Goal: Transaction & Acquisition: Purchase product/service

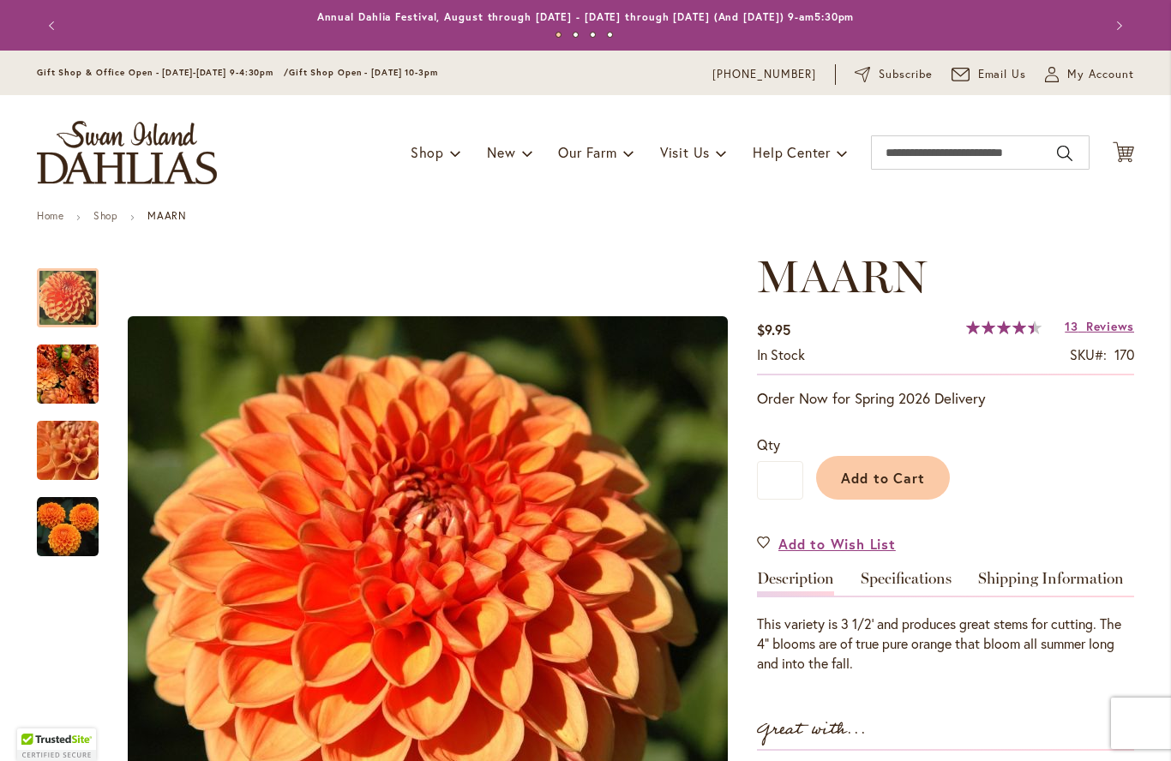
type input "*****"
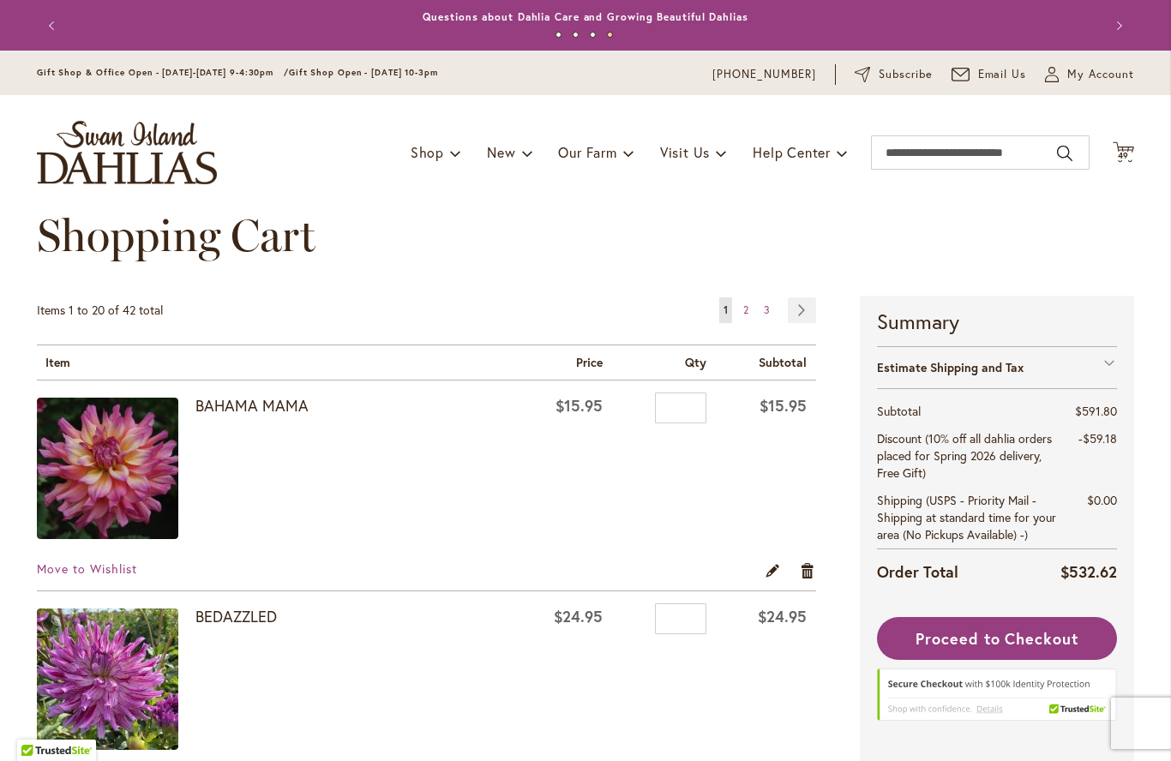
click at [261, 407] on link "BAHAMA MAMA" at bounding box center [251, 405] width 113 height 21
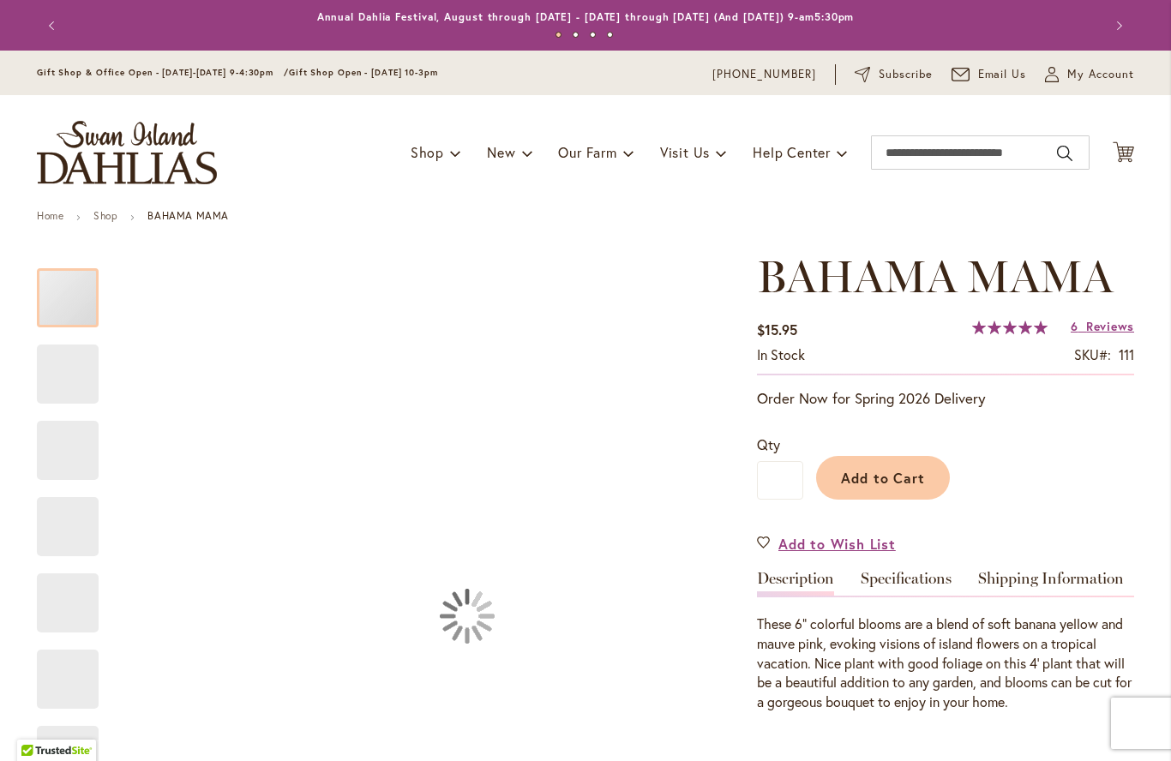
type input "*****"
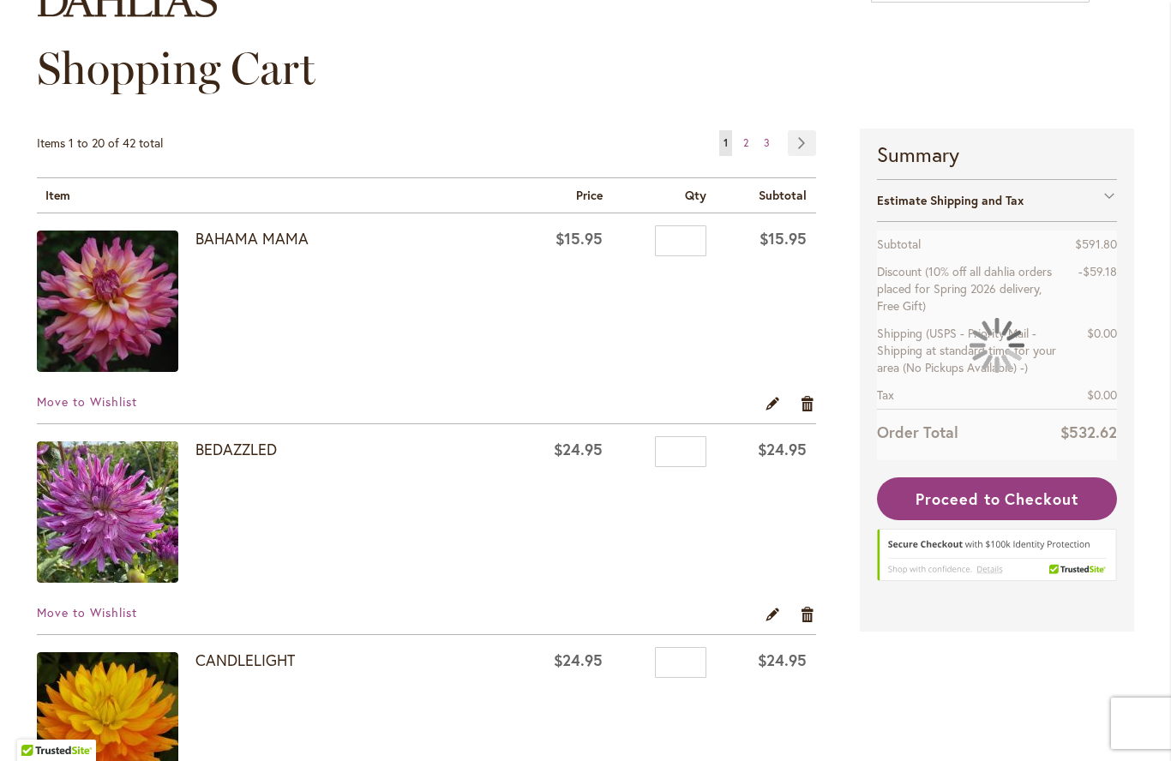
scroll to position [188, 0]
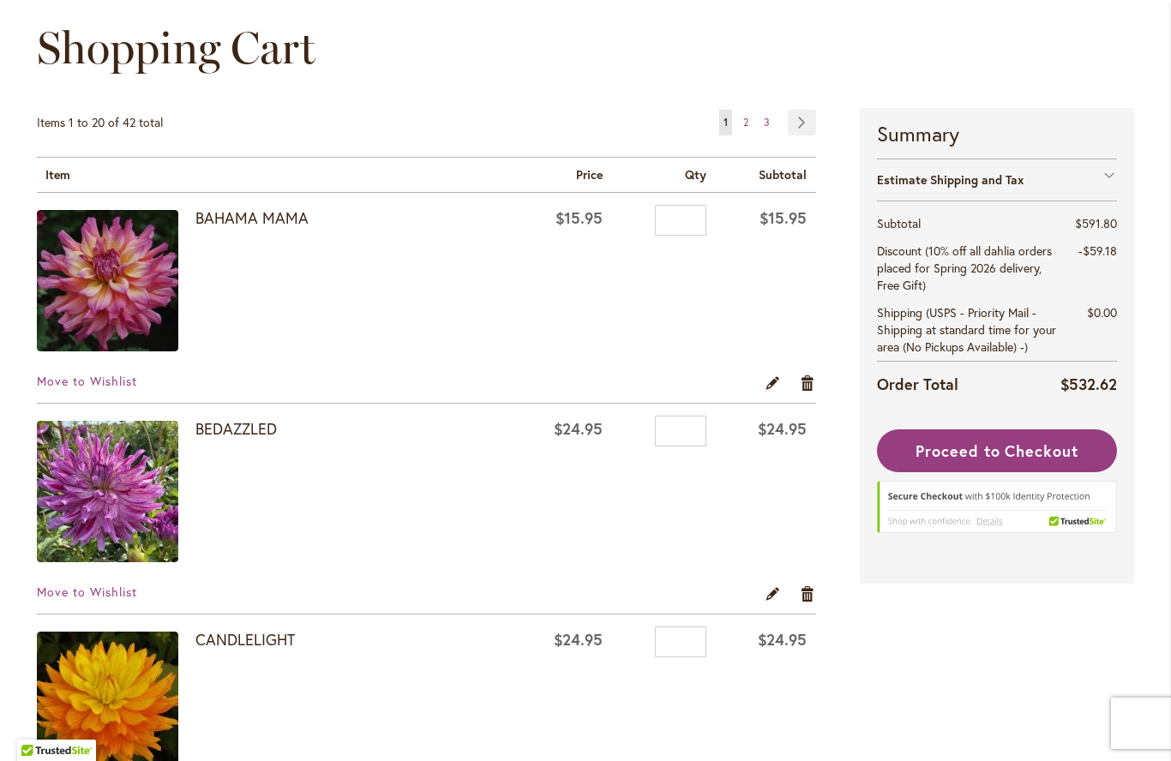
click at [248, 422] on link "BEDAZZLED" at bounding box center [235, 428] width 81 height 21
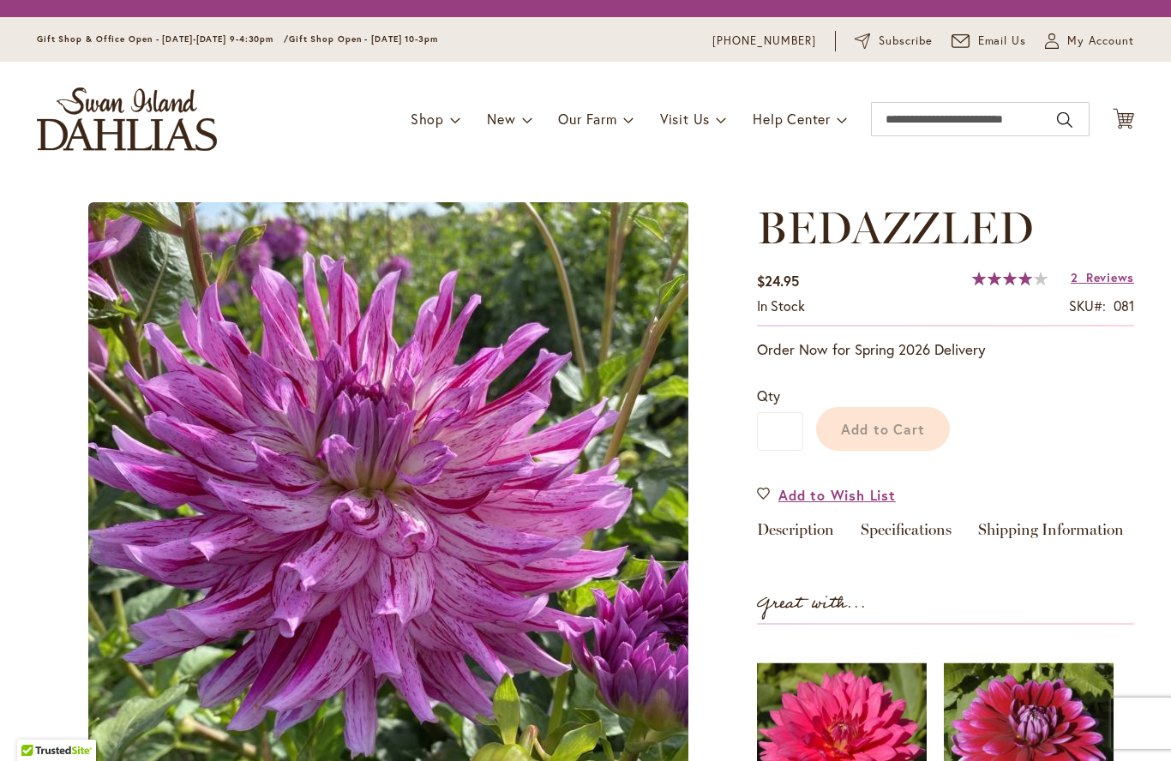
type input "*****"
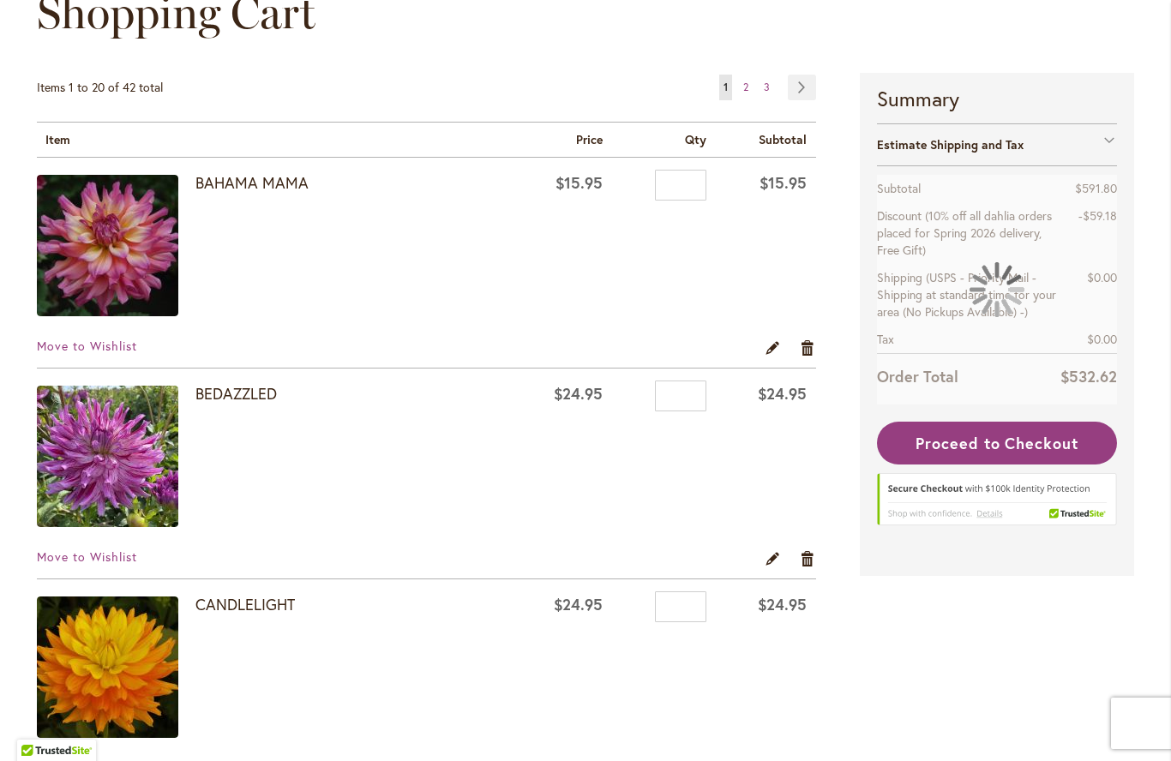
scroll to position [225, 0]
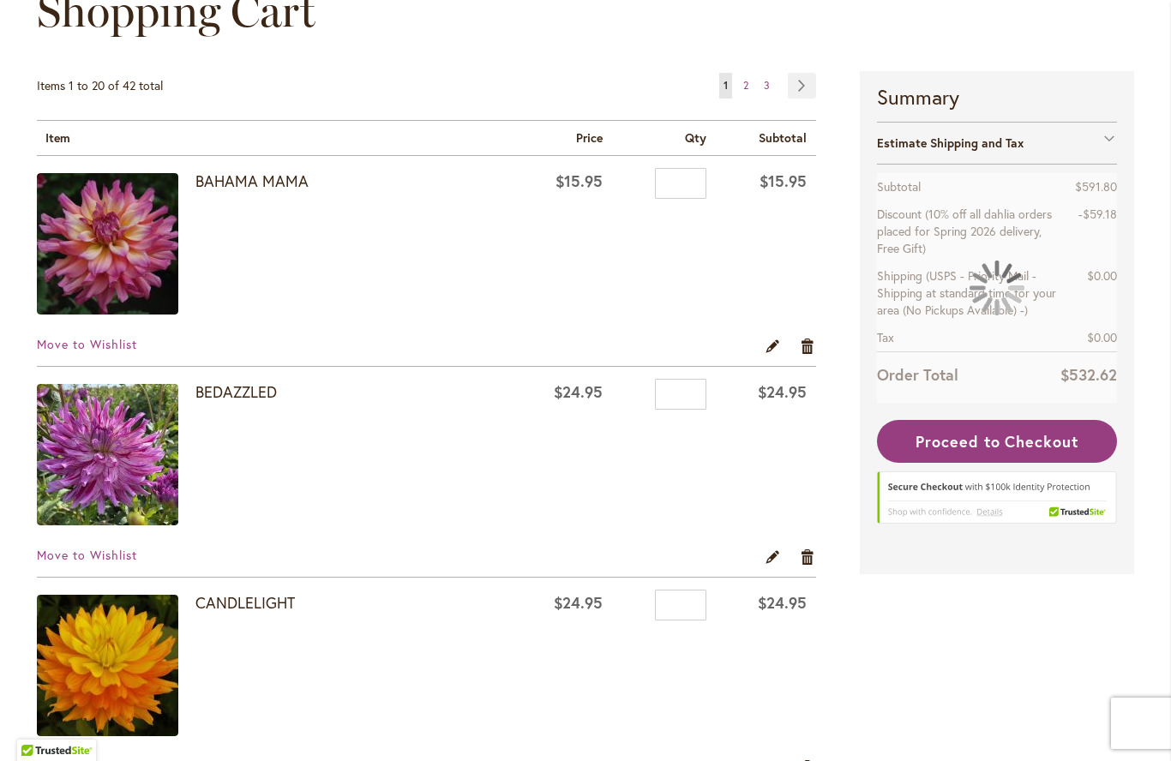
click at [800, 549] on link "Remove item" at bounding box center [808, 556] width 16 height 19
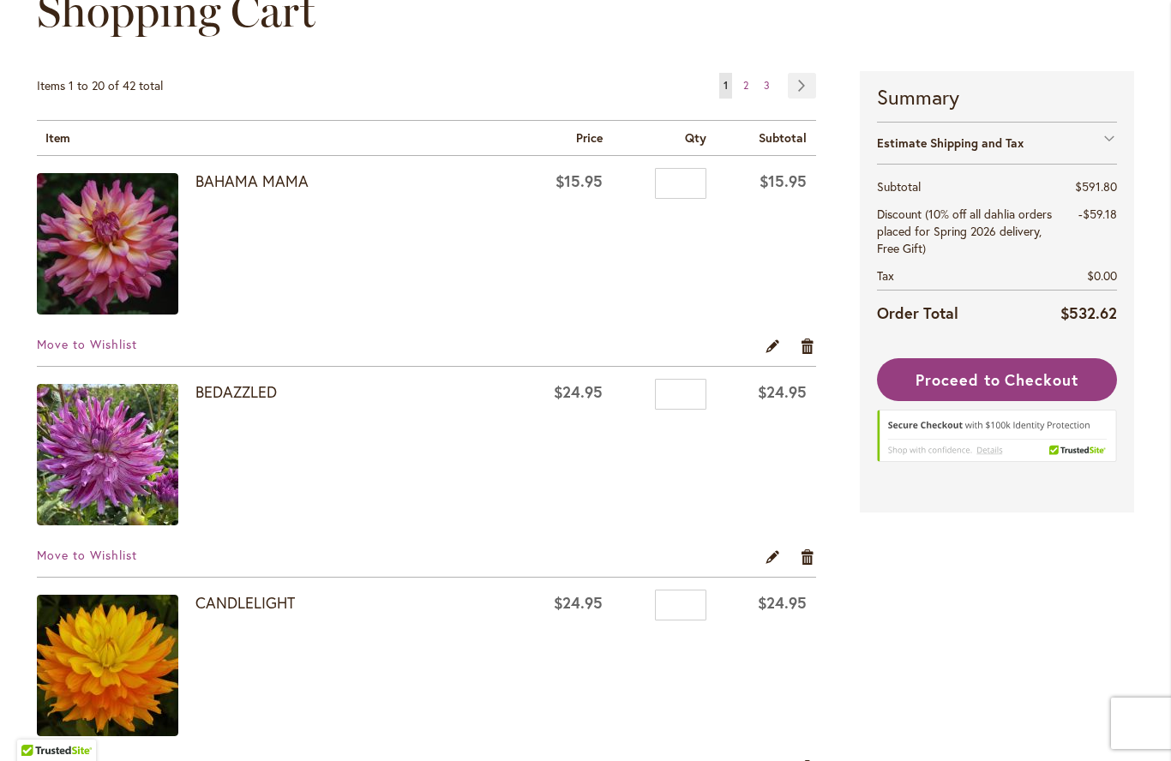
click at [808, 553] on link "Remove item" at bounding box center [808, 556] width 16 height 19
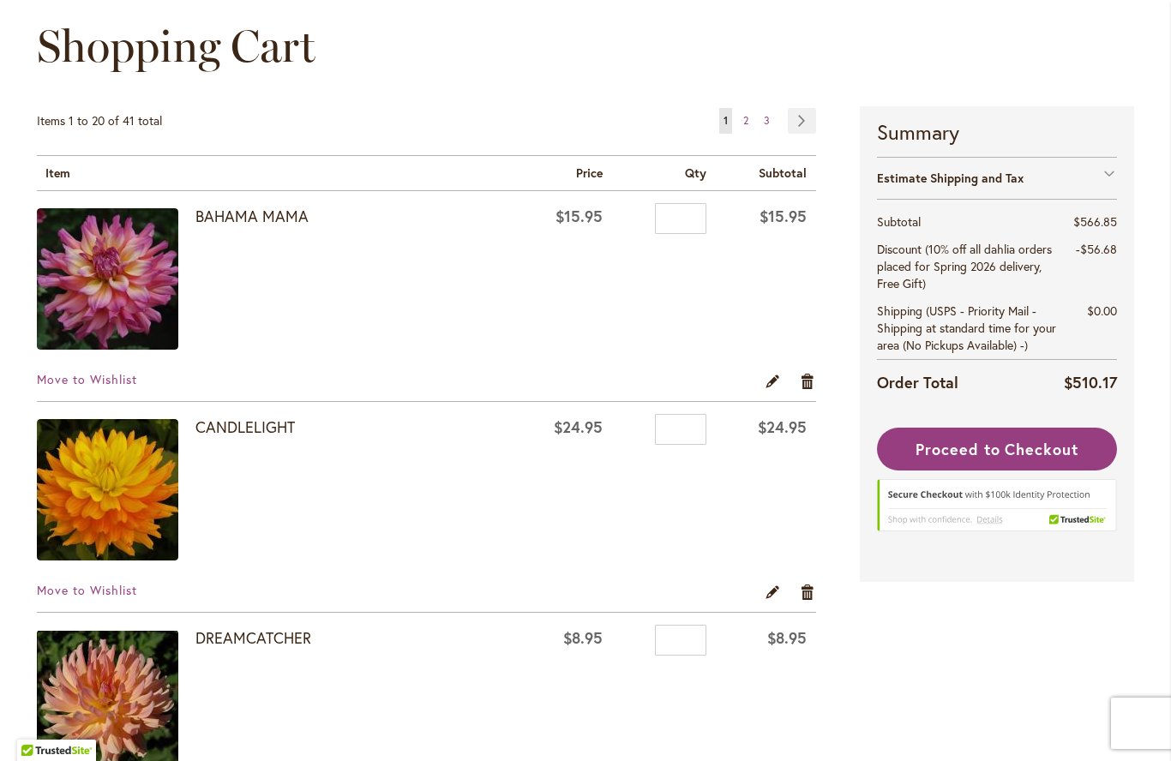
scroll to position [226, 0]
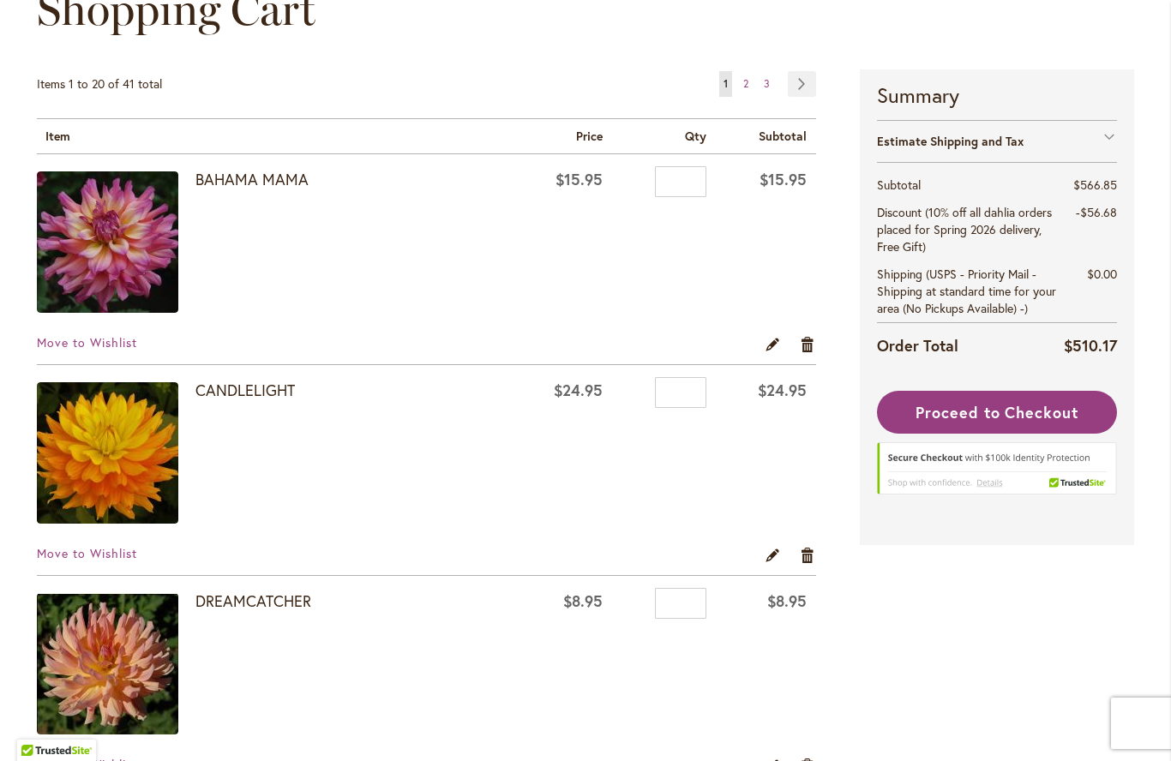
click at [260, 387] on link "CANDLELIGHT" at bounding box center [244, 390] width 99 height 21
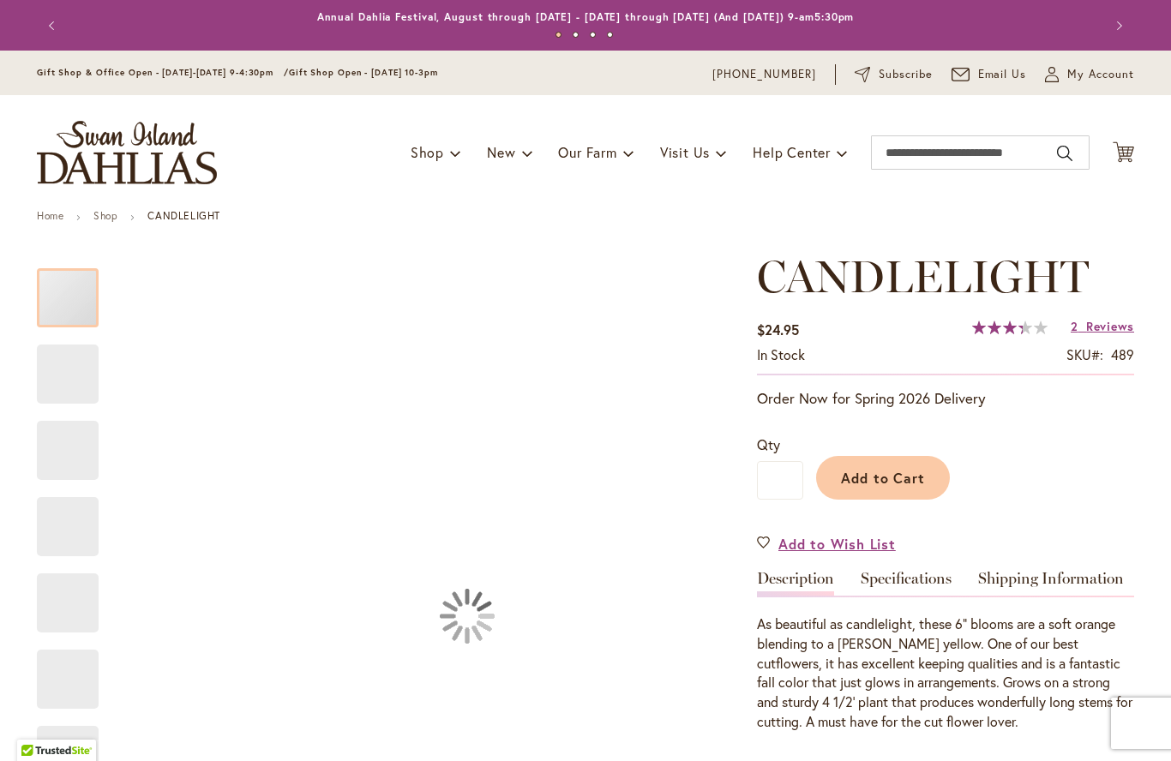
type input "*****"
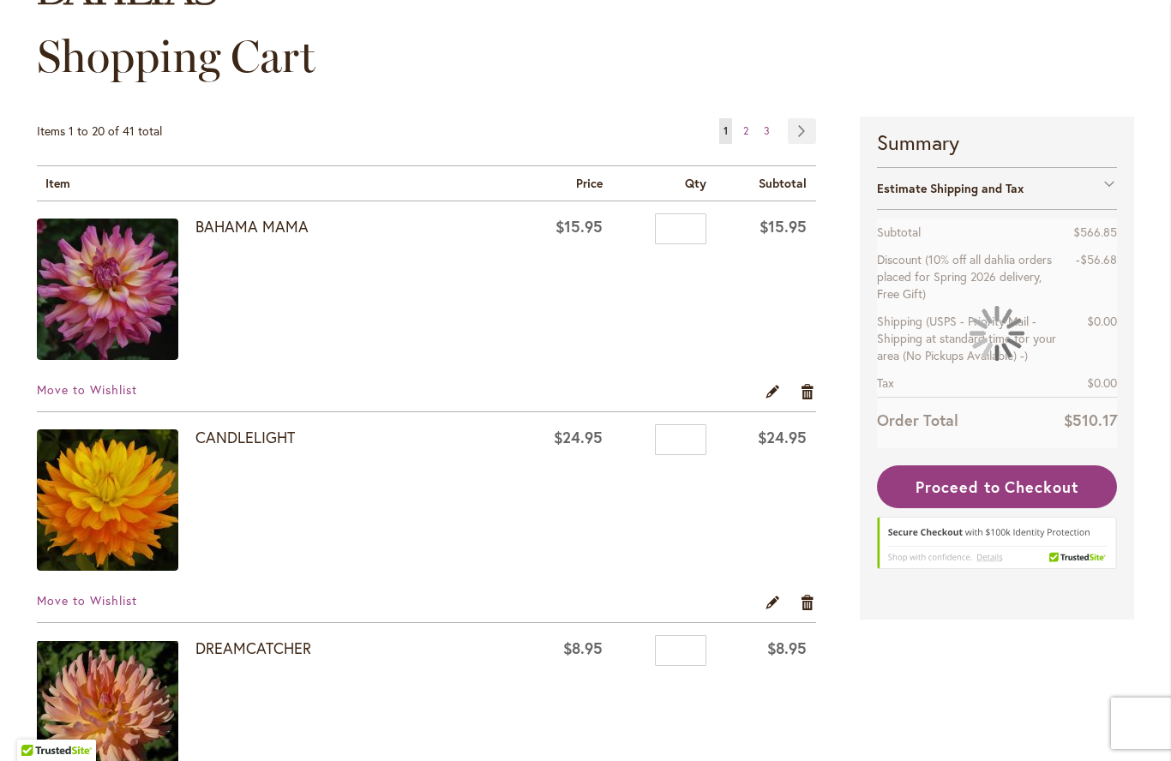
scroll to position [181, 0]
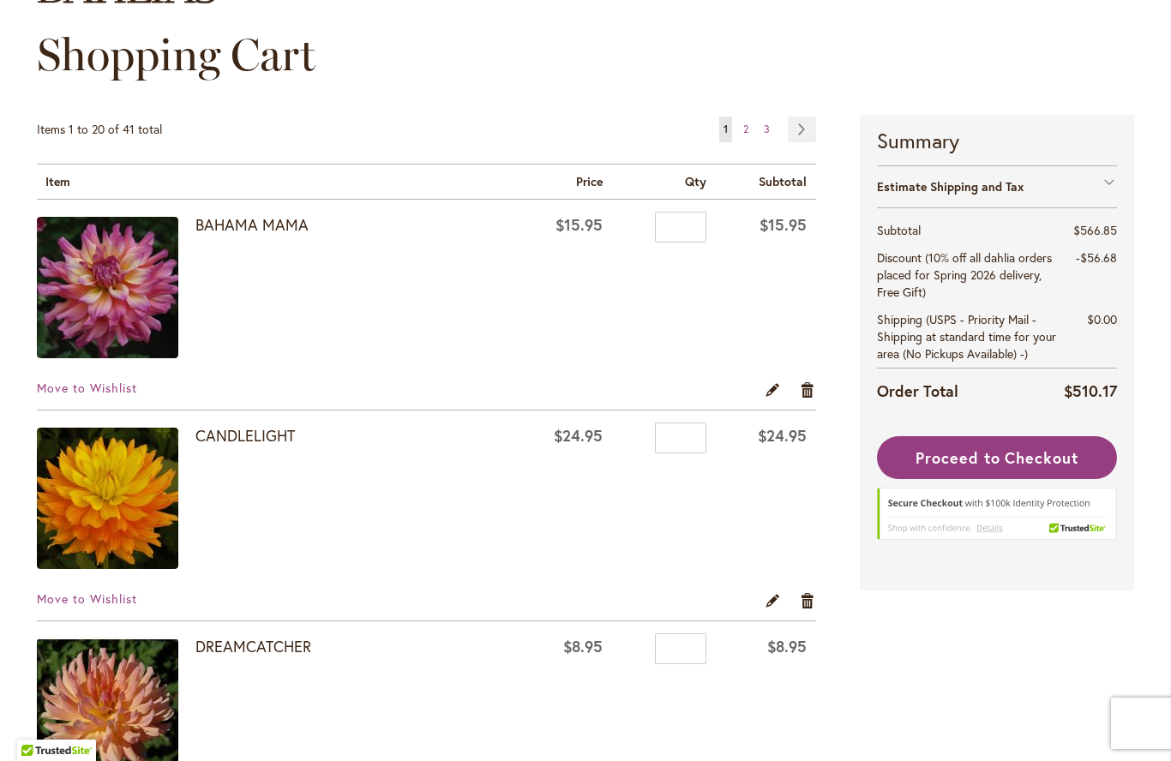
click at [800, 598] on link "Remove item" at bounding box center [808, 599] width 16 height 19
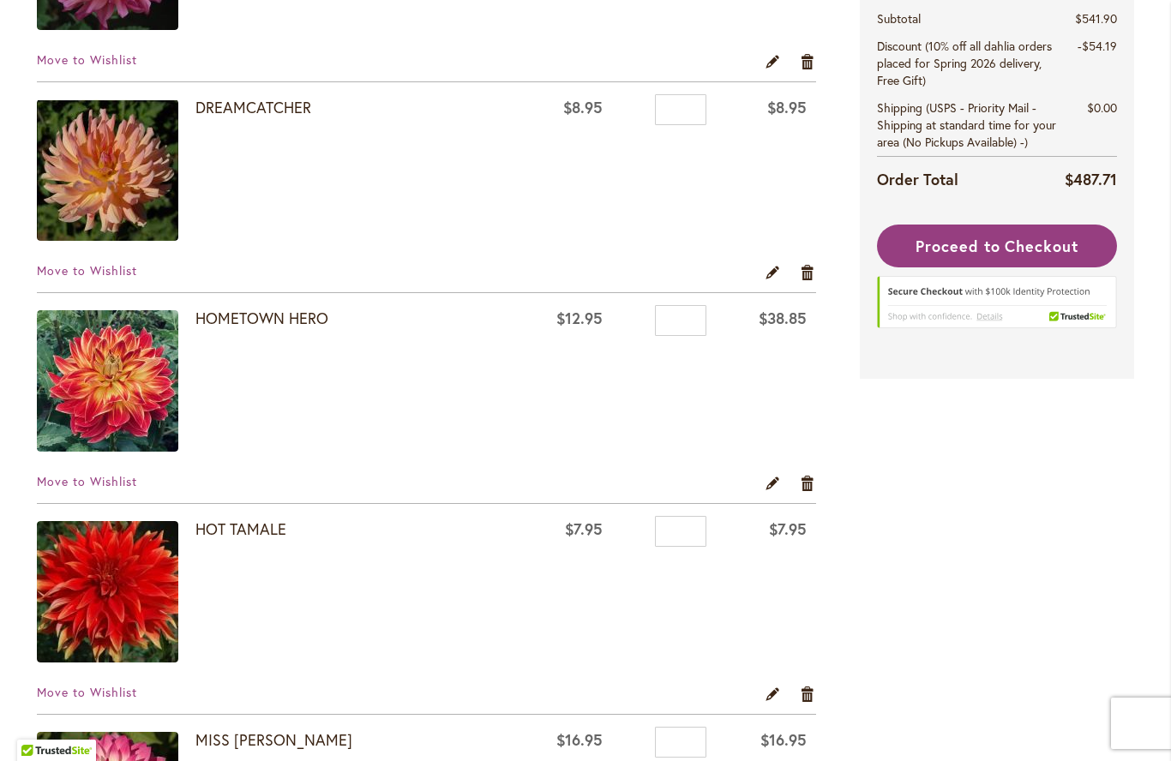
scroll to position [470, 0]
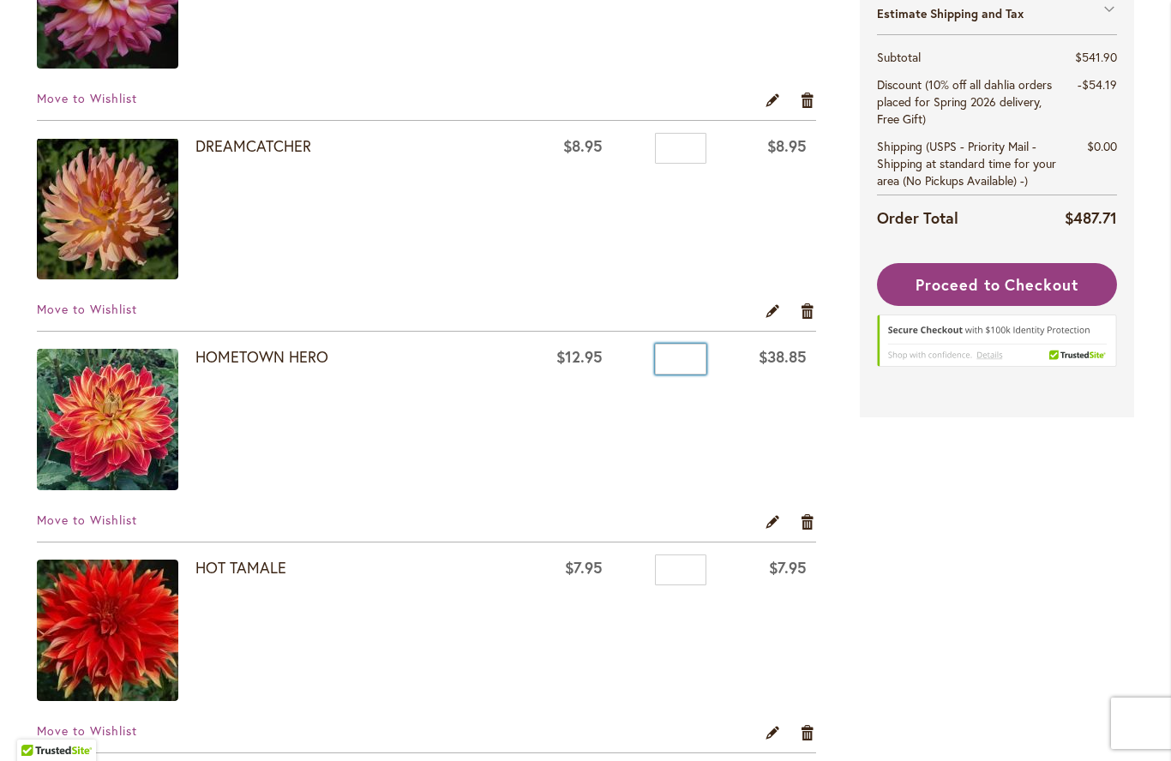
click at [685, 355] on input "*" at bounding box center [680, 359] width 51 height 31
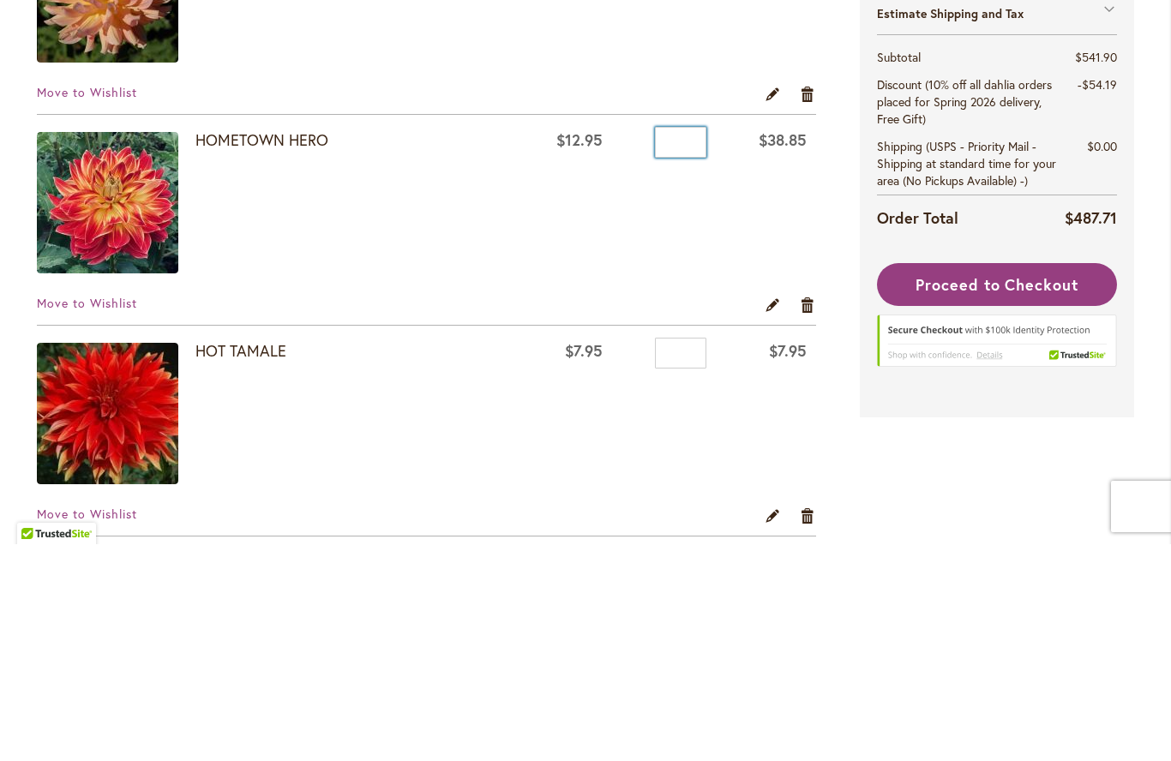
type input "*"
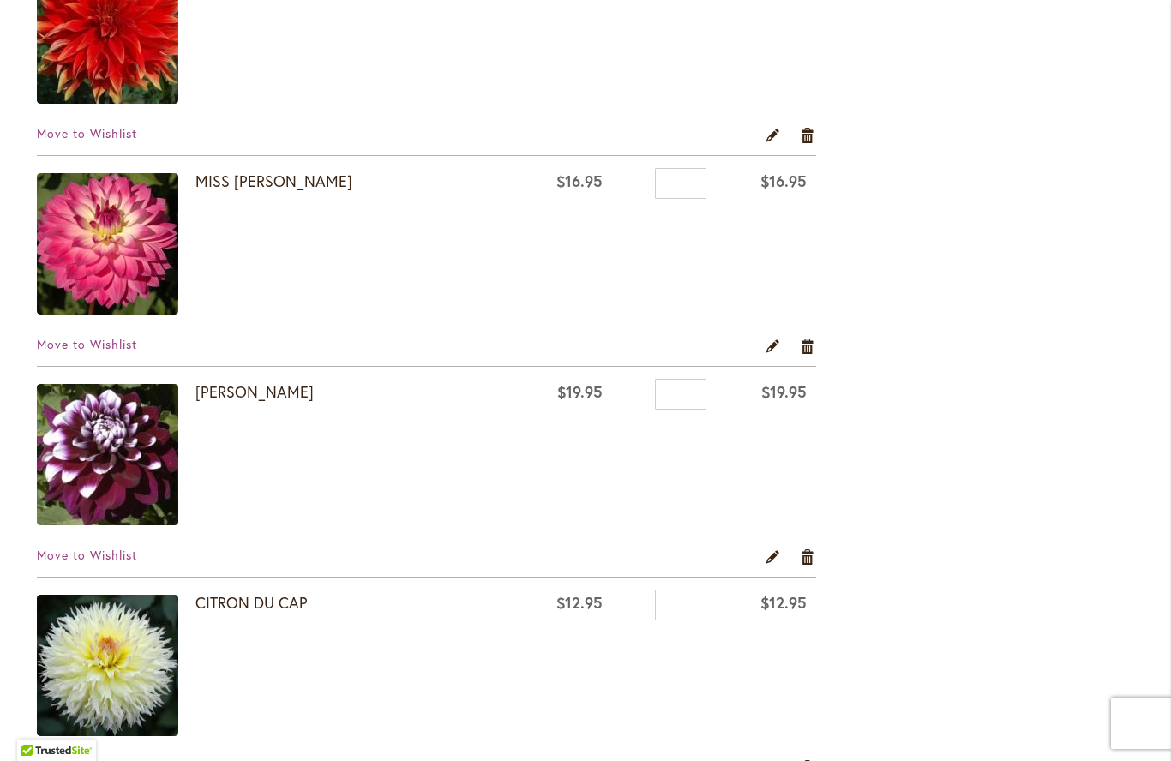
scroll to position [1101, 0]
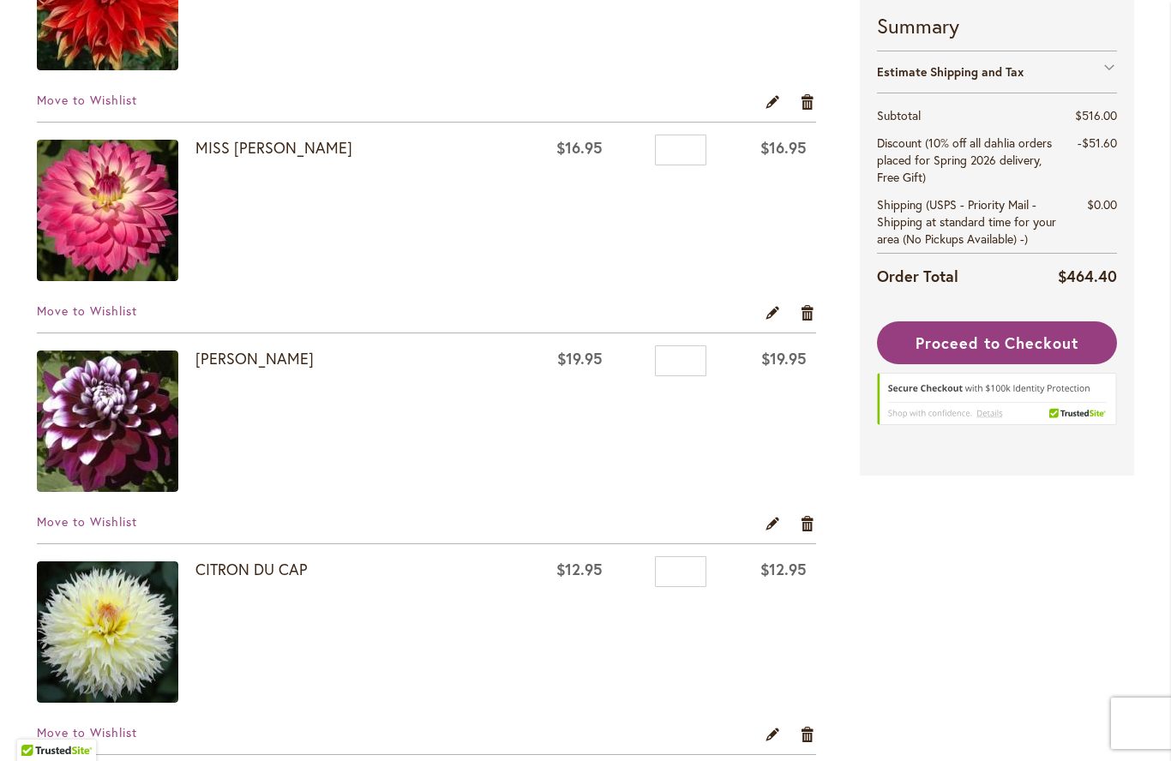
click at [800, 312] on link "Remove item" at bounding box center [808, 312] width 16 height 19
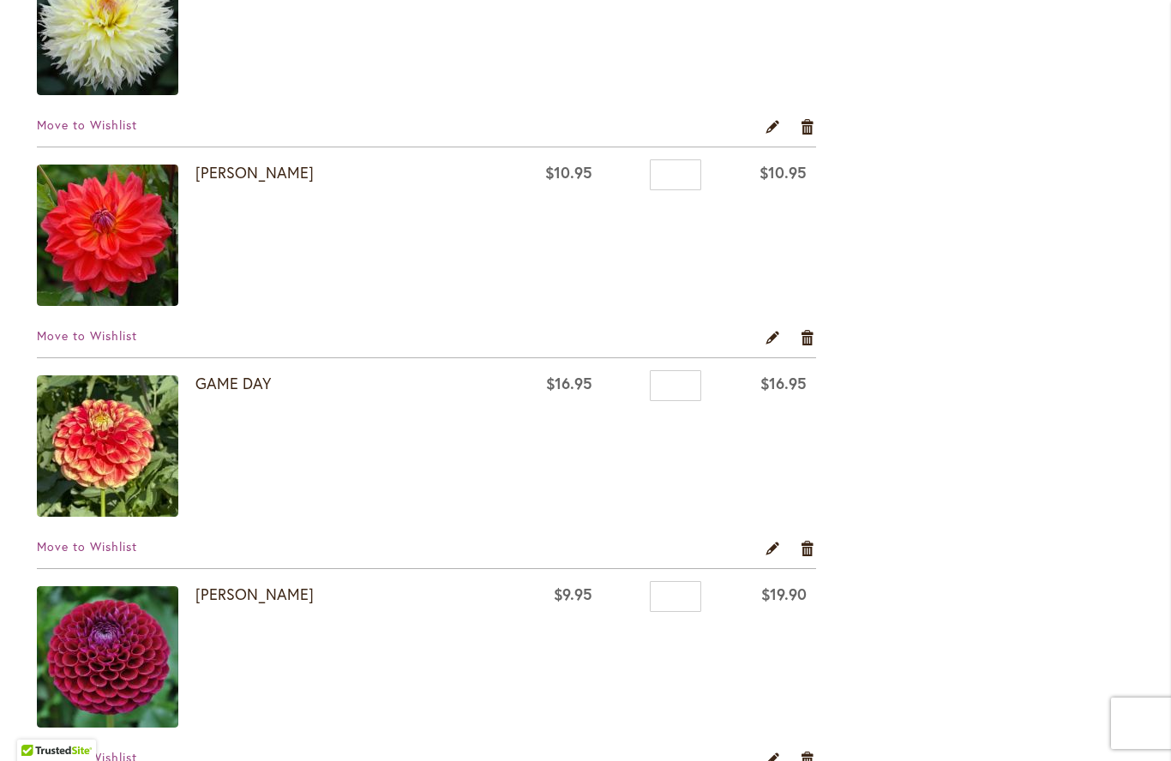
scroll to position [1533, 0]
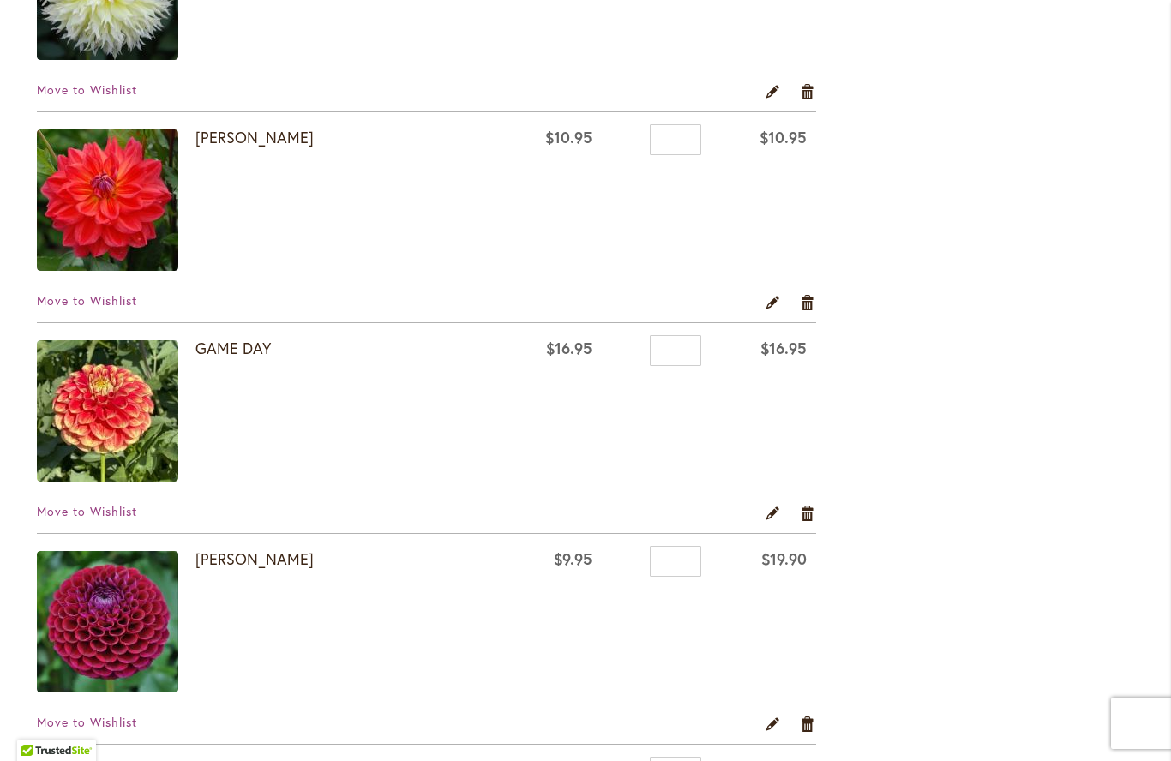
click at [220, 343] on link "GAME DAY" at bounding box center [232, 348] width 75 height 21
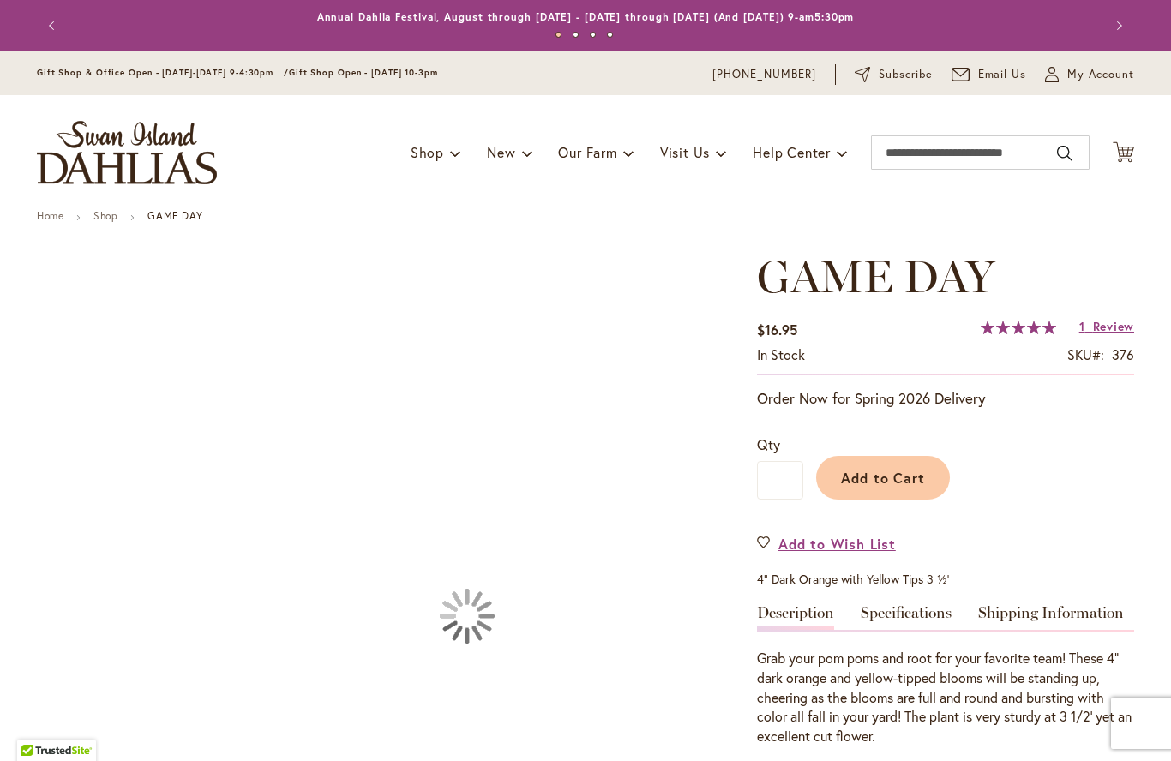
type input "*****"
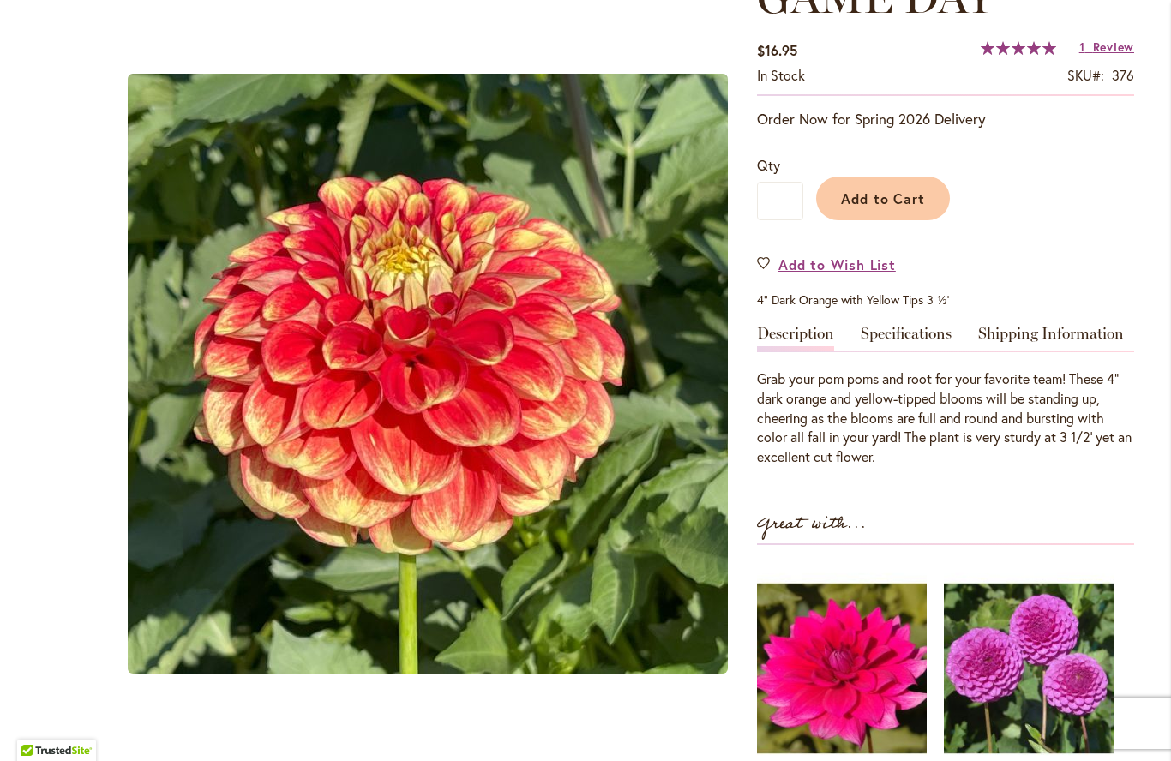
scroll to position [280, 0]
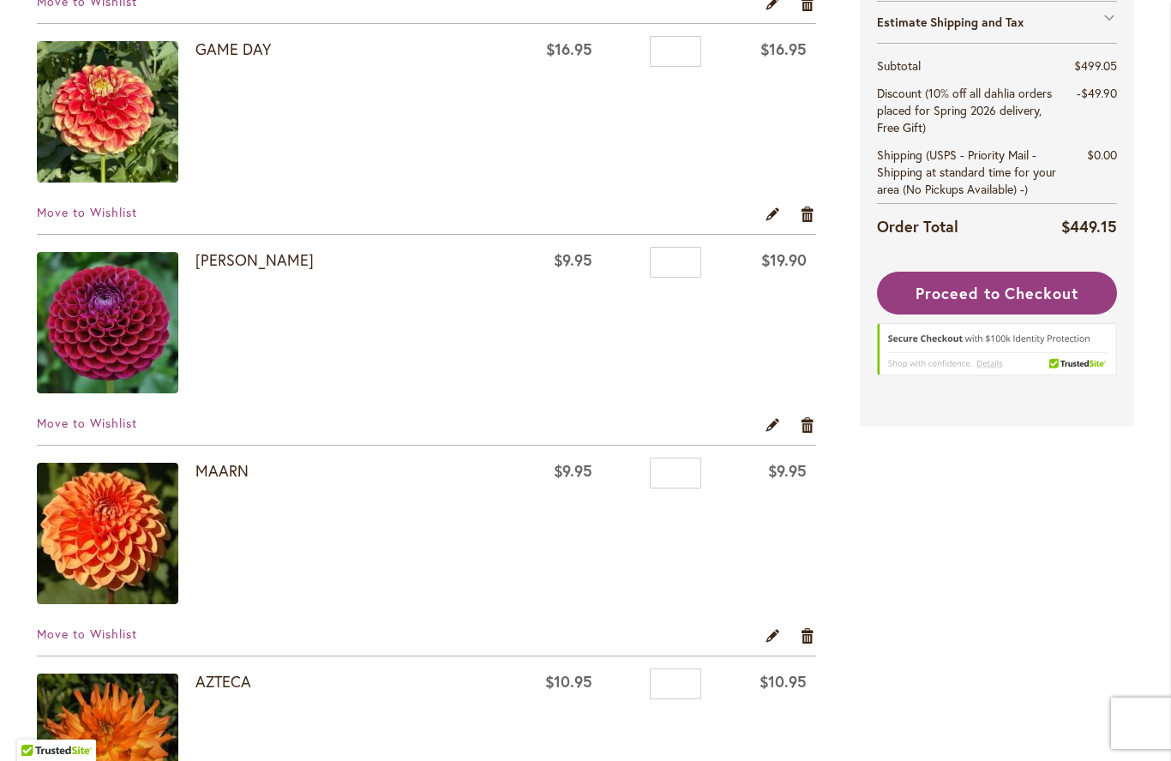
scroll to position [1833, 0]
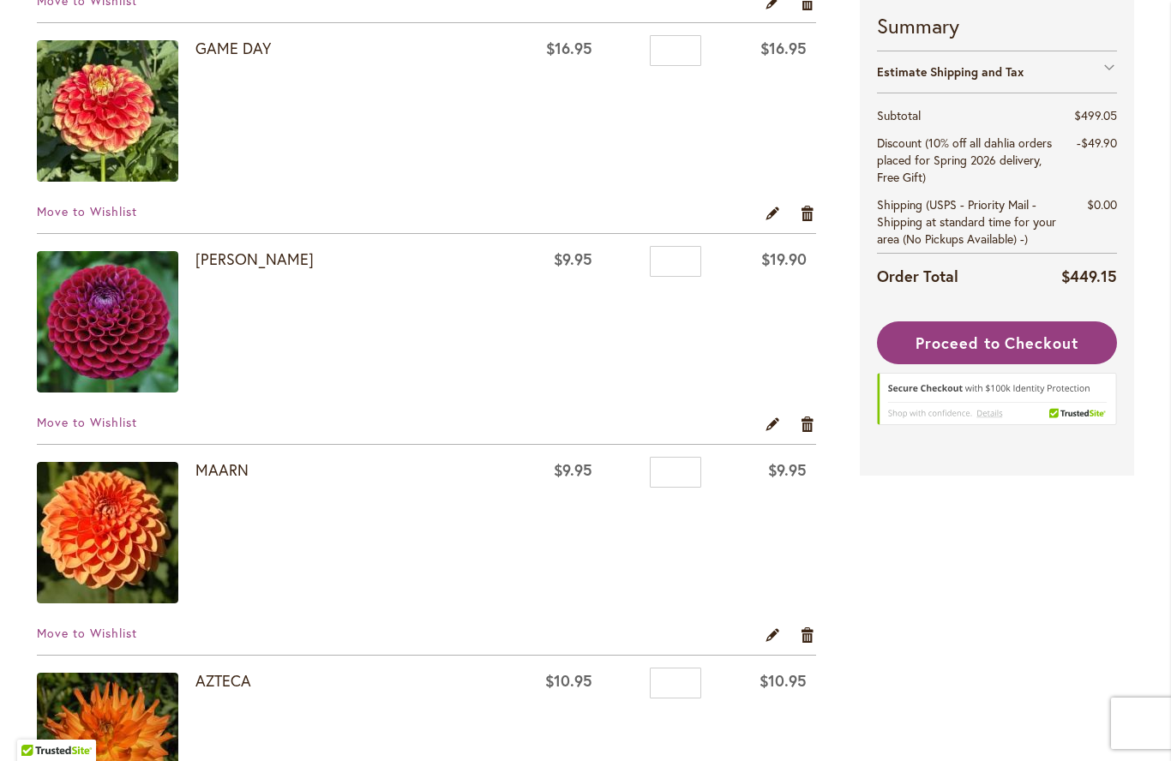
click at [800, 418] on link "Remove item" at bounding box center [808, 423] width 16 height 19
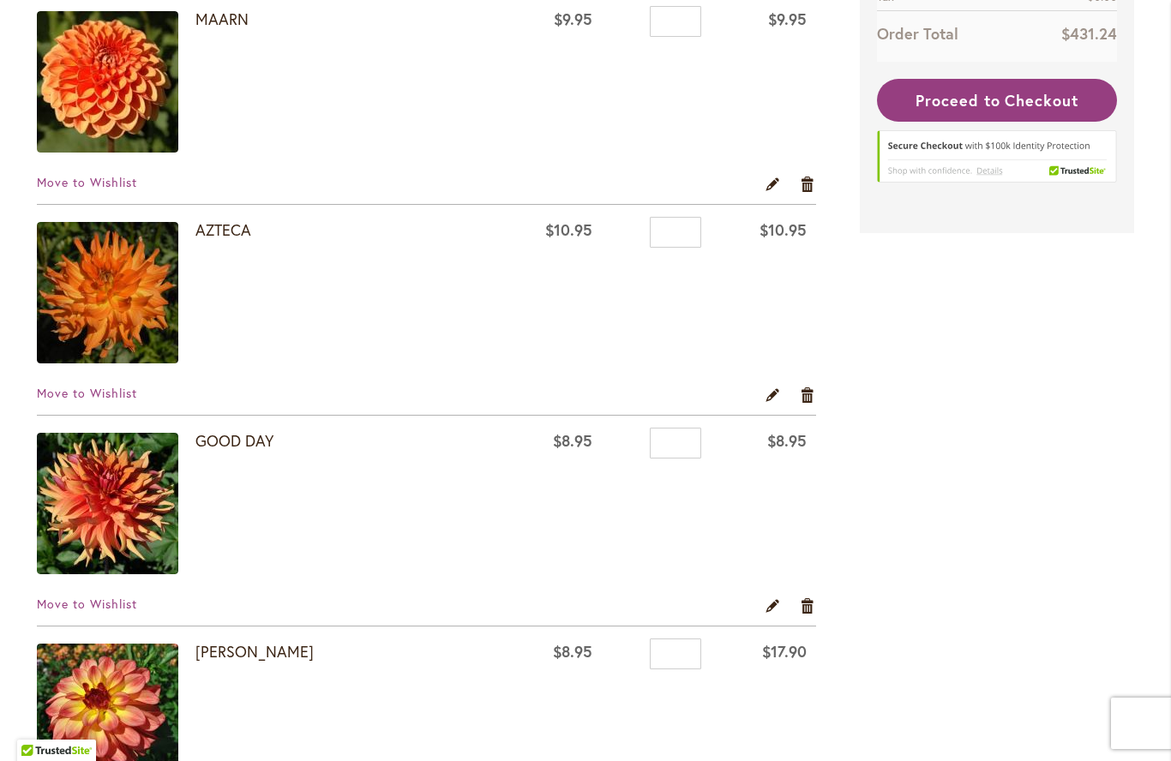
scroll to position [2074, 0]
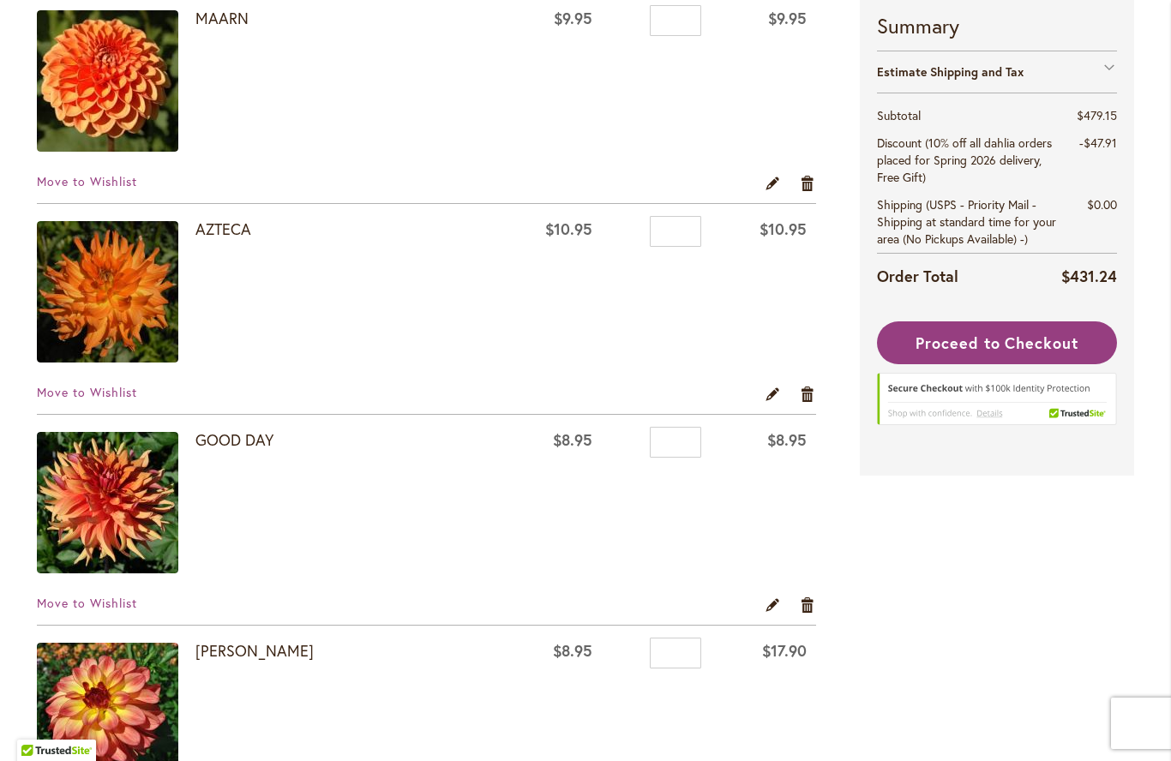
click at [795, 377] on td "$10.95" at bounding box center [762, 294] width 105 height 181
click at [800, 389] on link "Remove item" at bounding box center [808, 393] width 16 height 19
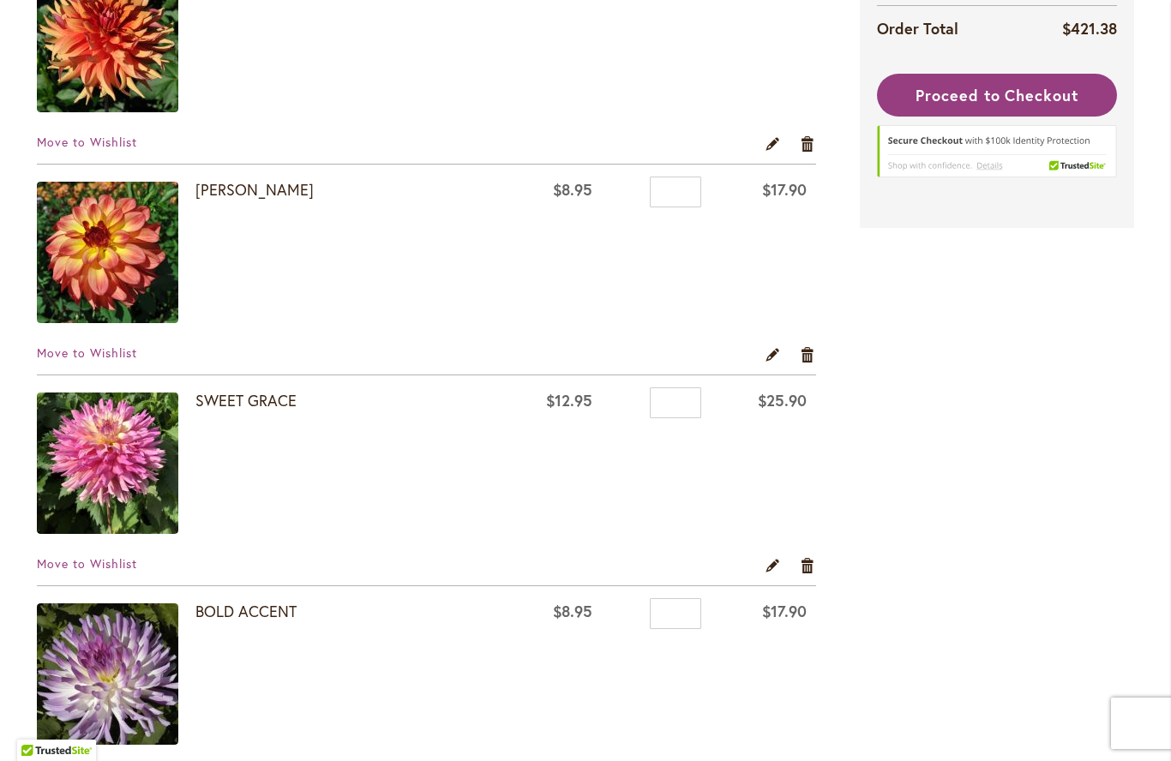
scroll to position [2326, 0]
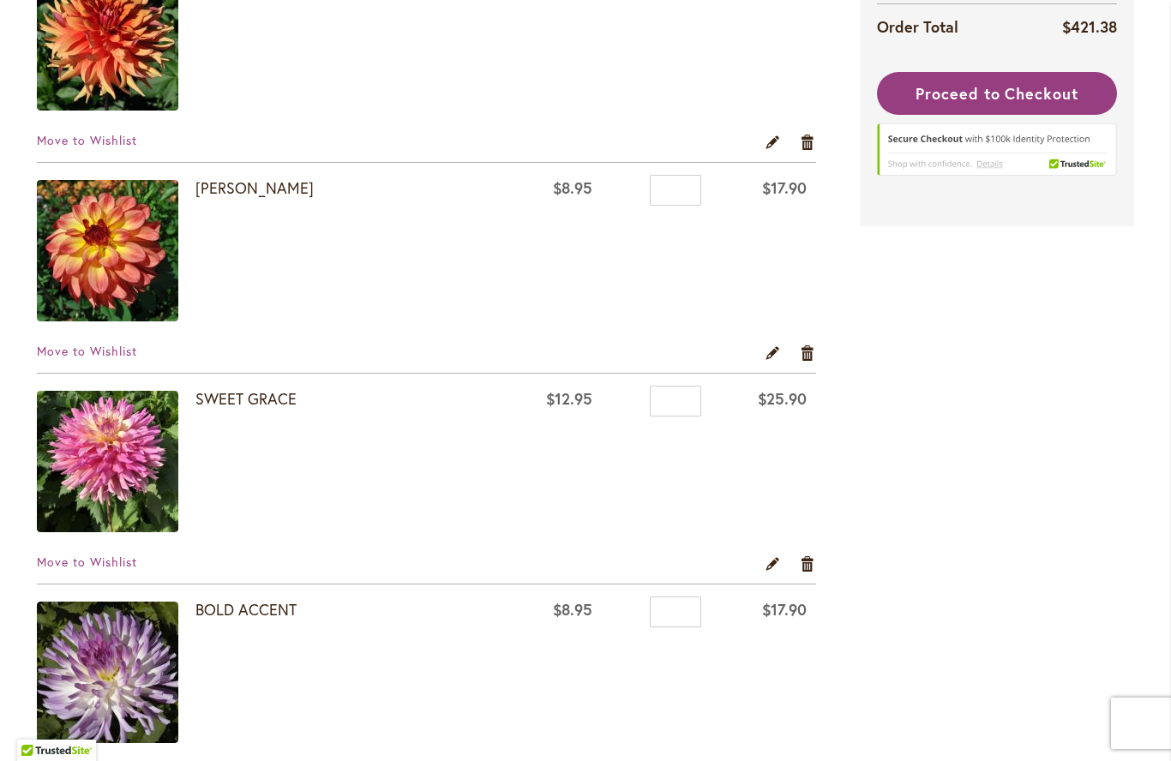
click at [806, 554] on link "Remove item" at bounding box center [808, 563] width 16 height 19
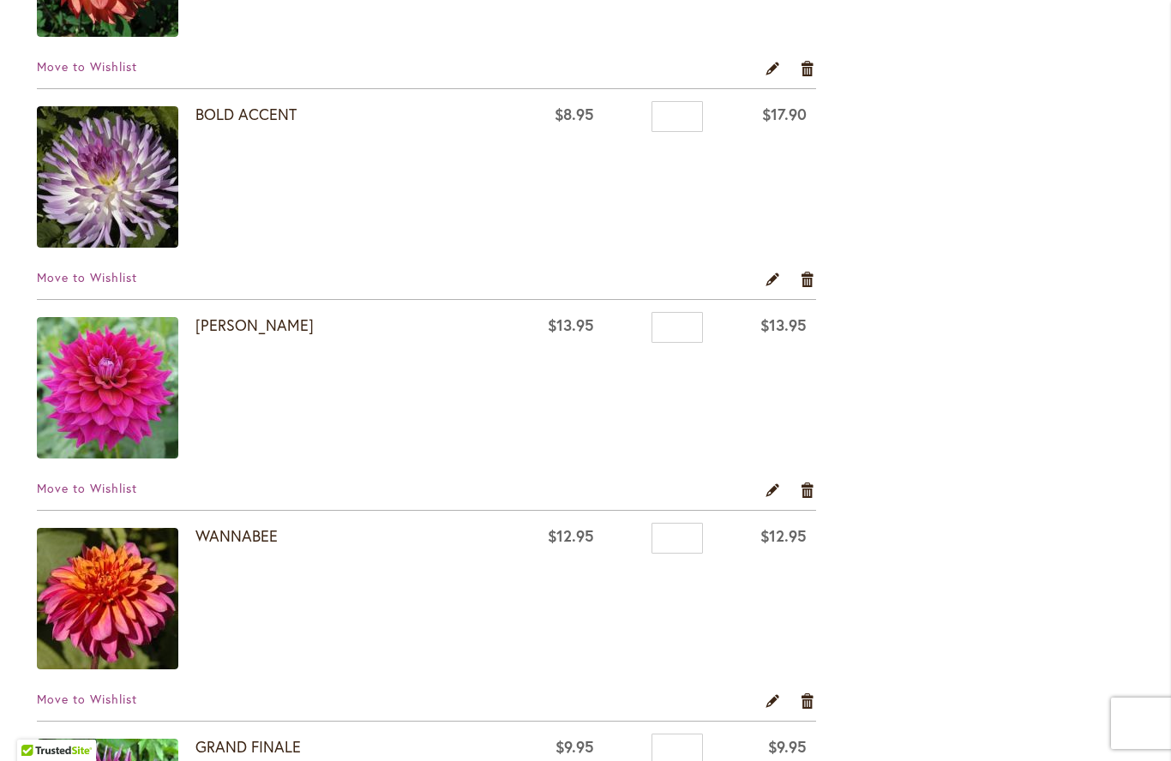
scroll to position [2609, 0]
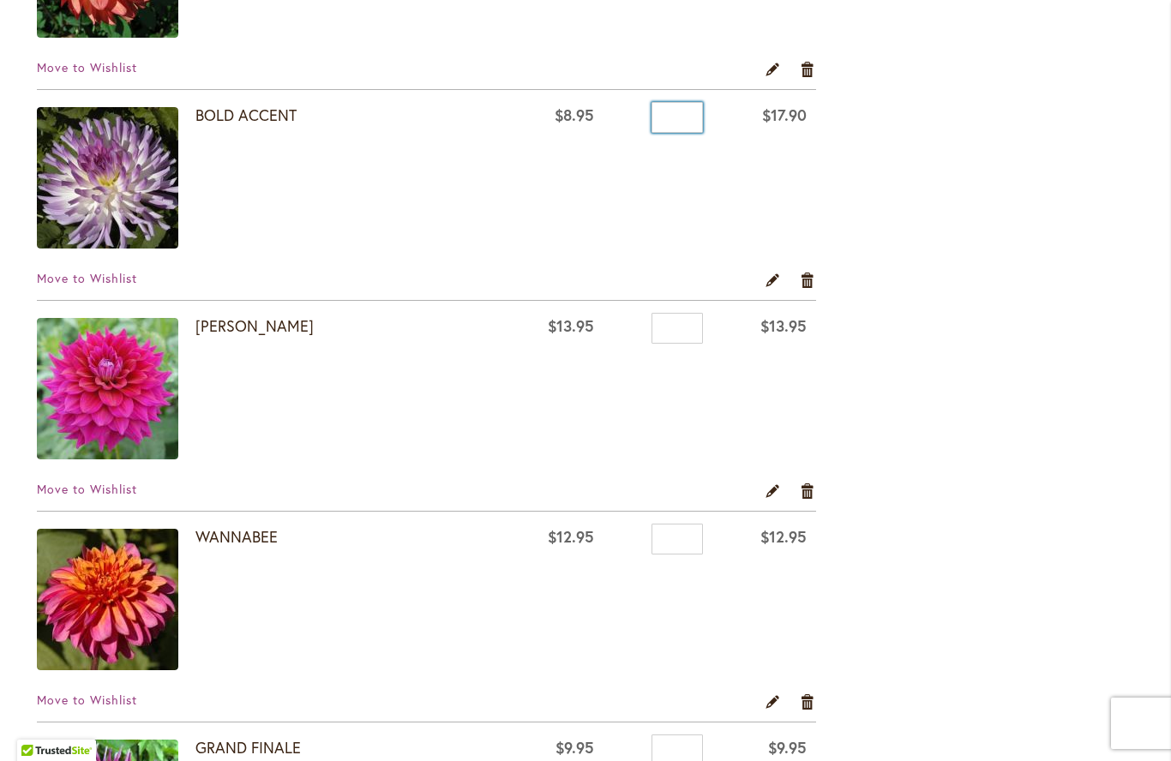
click at [676, 106] on input "*" at bounding box center [676, 117] width 51 height 31
type input "*"
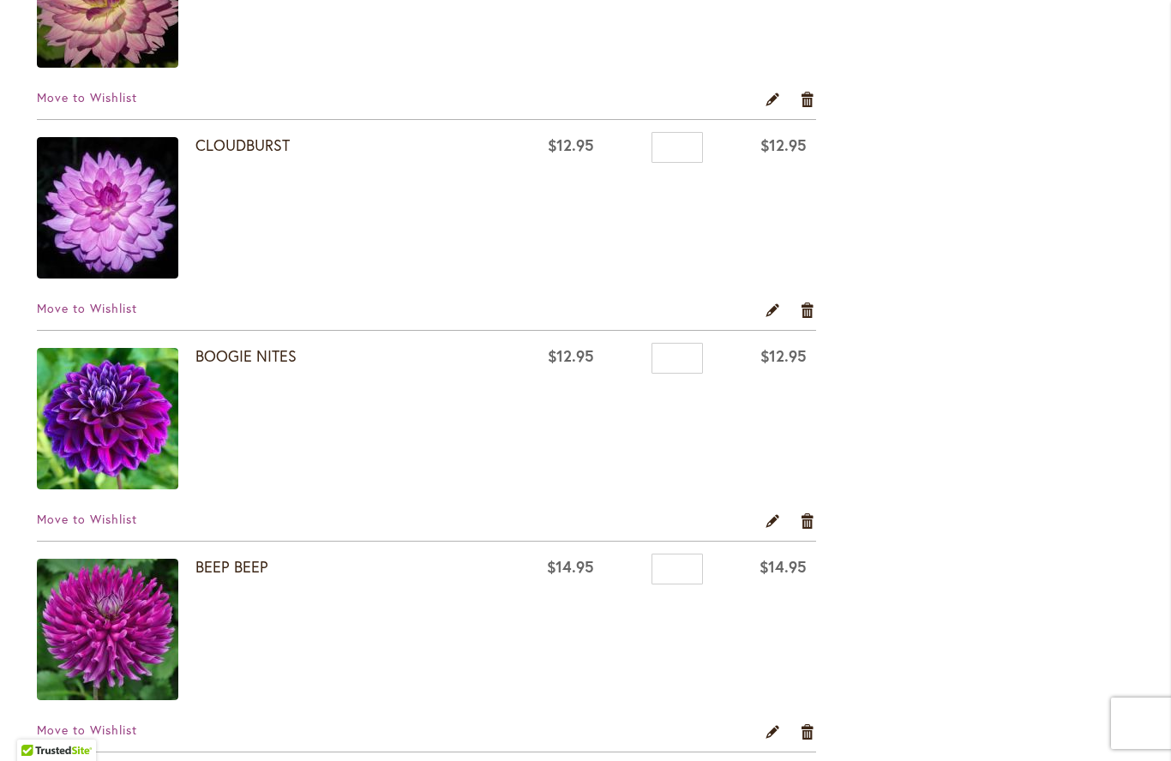
scroll to position [3633, 0]
click at [800, 515] on link "Remove item" at bounding box center [808, 521] width 16 height 19
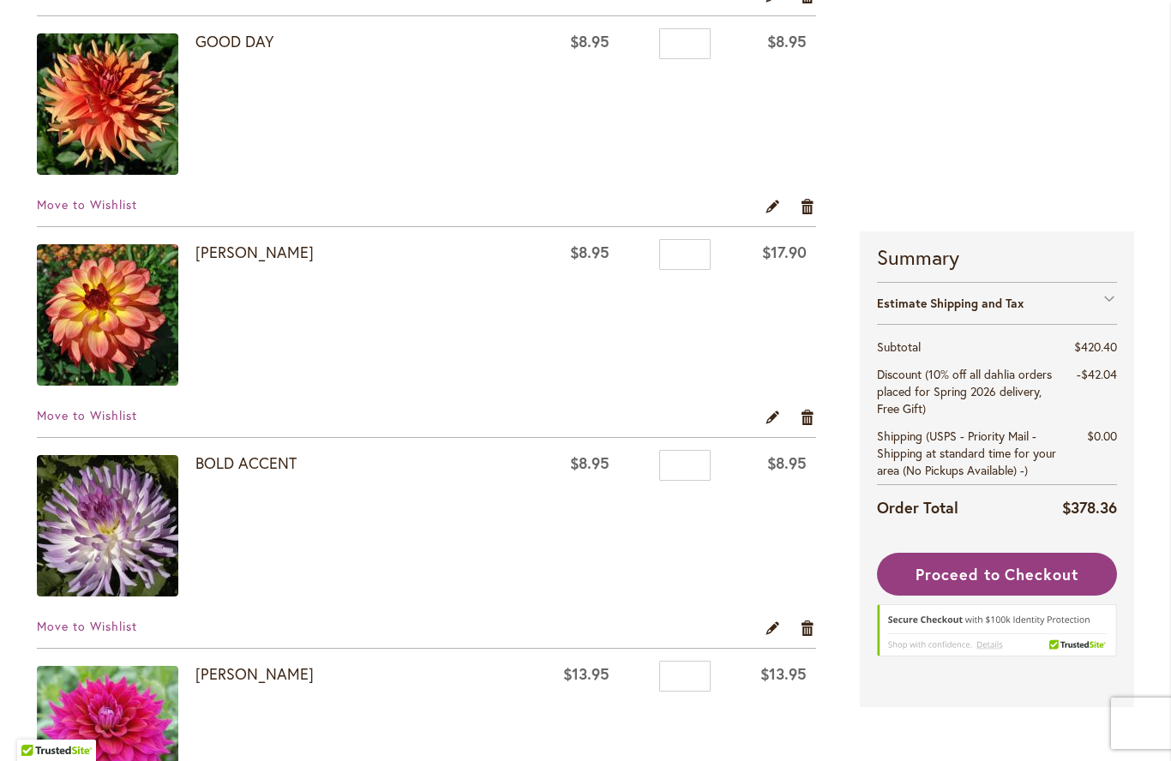
scroll to position [2265, 0]
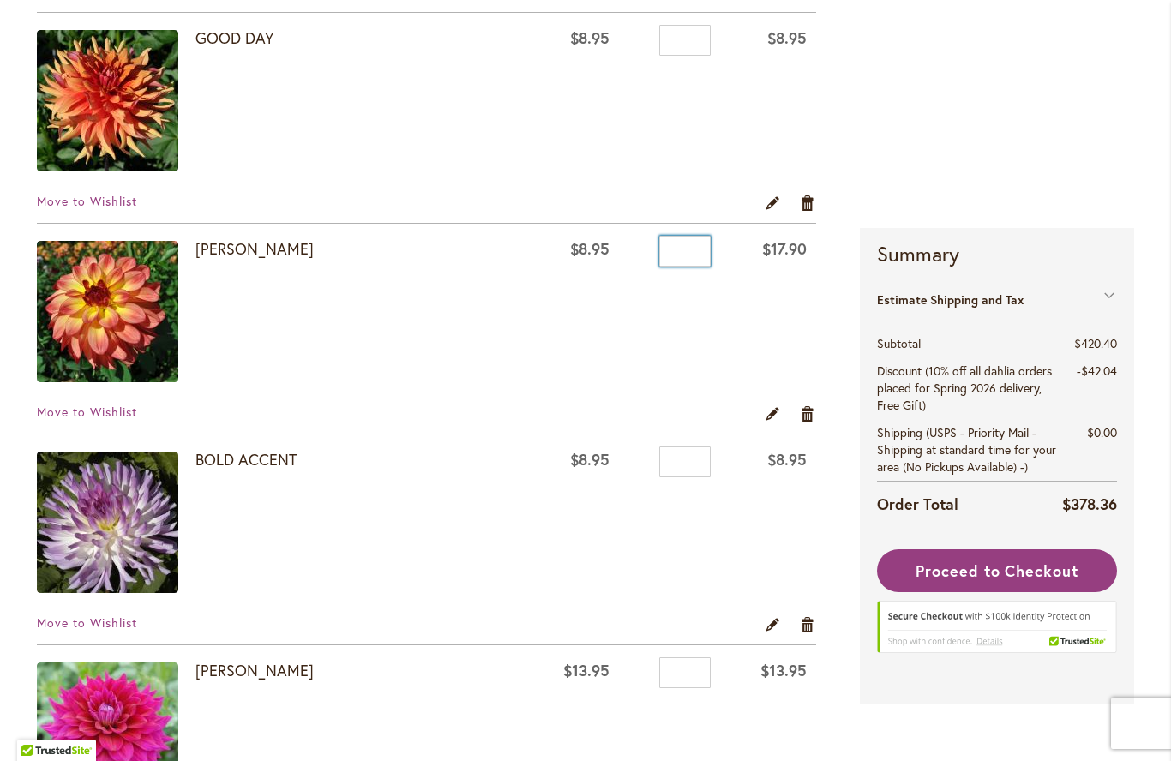
click at [694, 240] on input "*" at bounding box center [684, 251] width 51 height 31
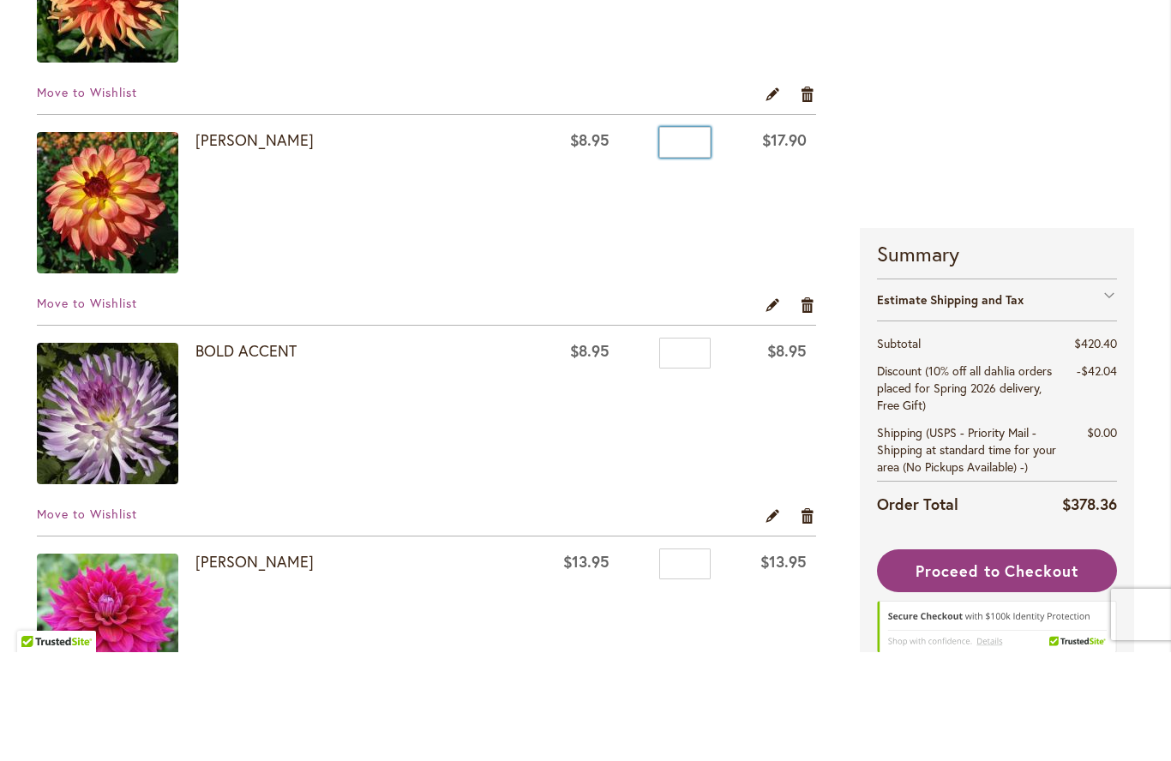
click at [700, 236] on input "*" at bounding box center [684, 251] width 51 height 31
type input "*"
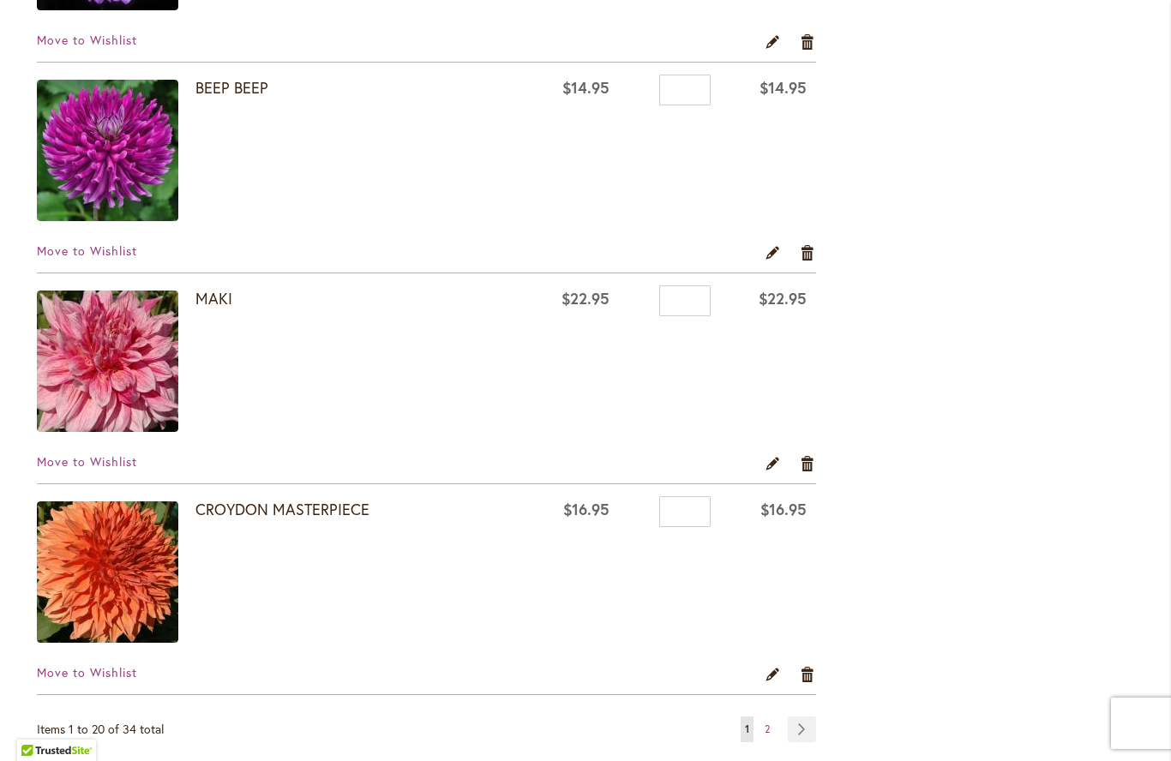
scroll to position [3903, 0]
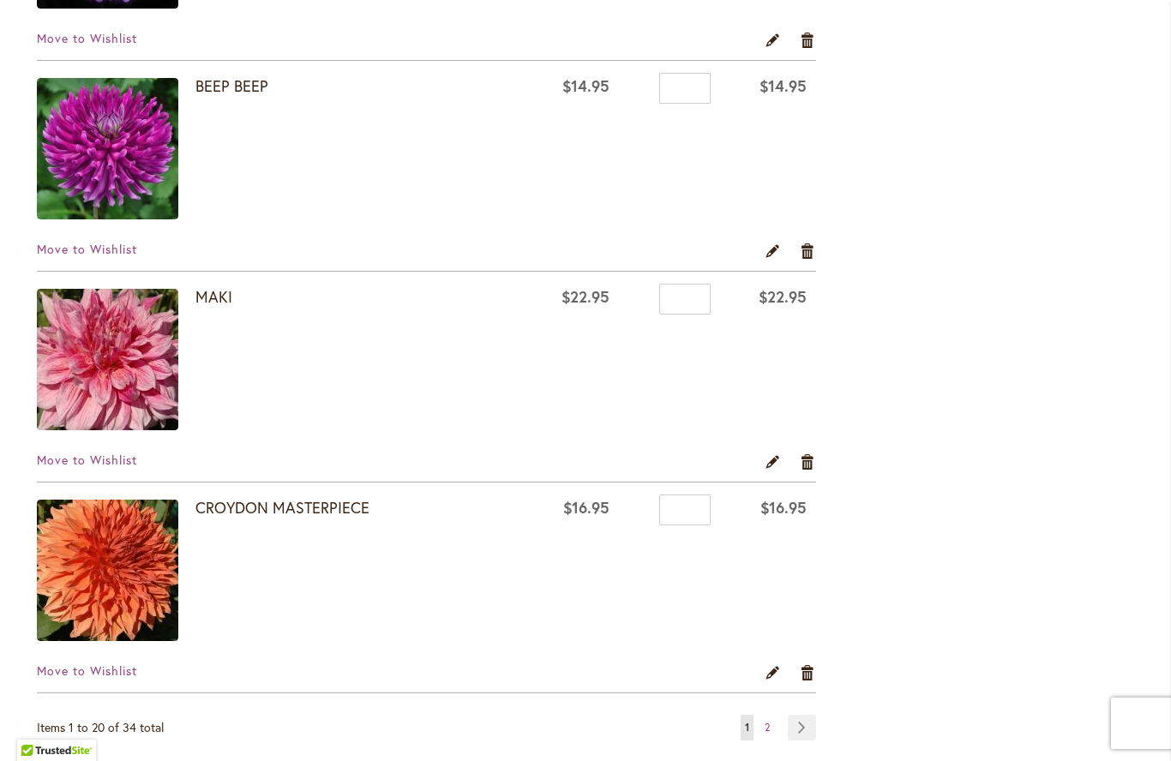
click at [221, 84] on link "BEEP BEEP" at bounding box center [231, 85] width 73 height 21
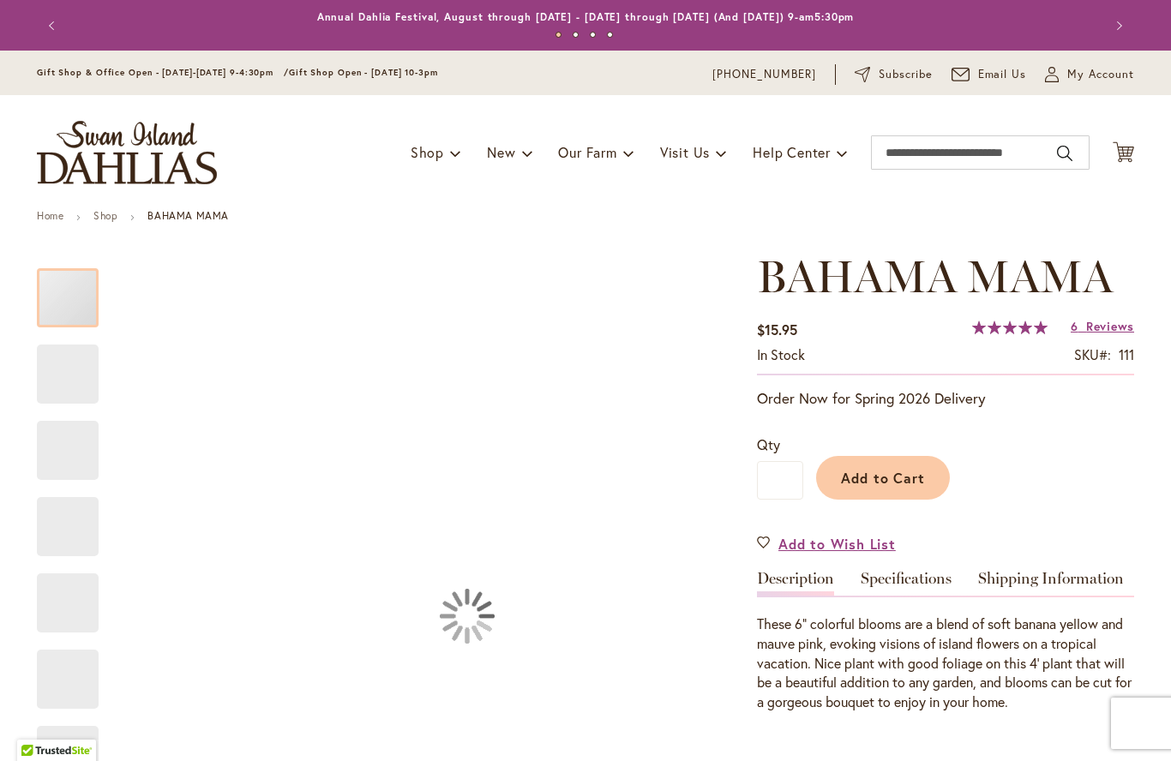
type input "*****"
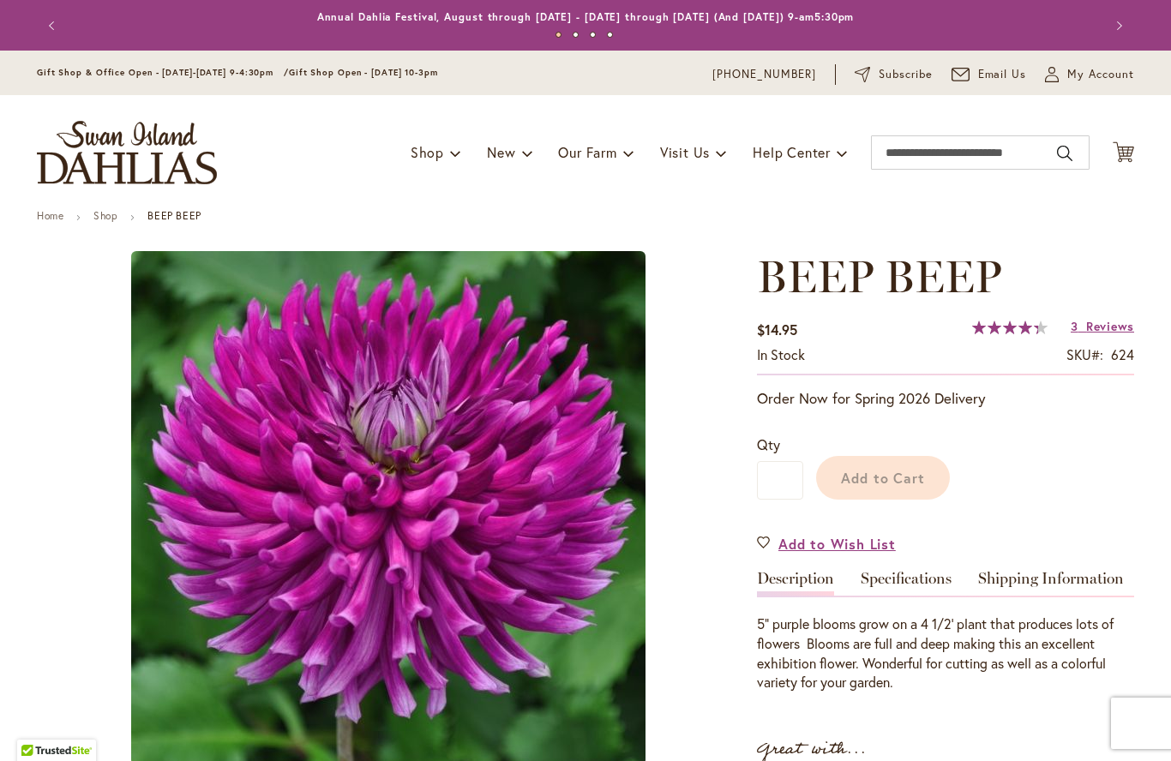
type input "*****"
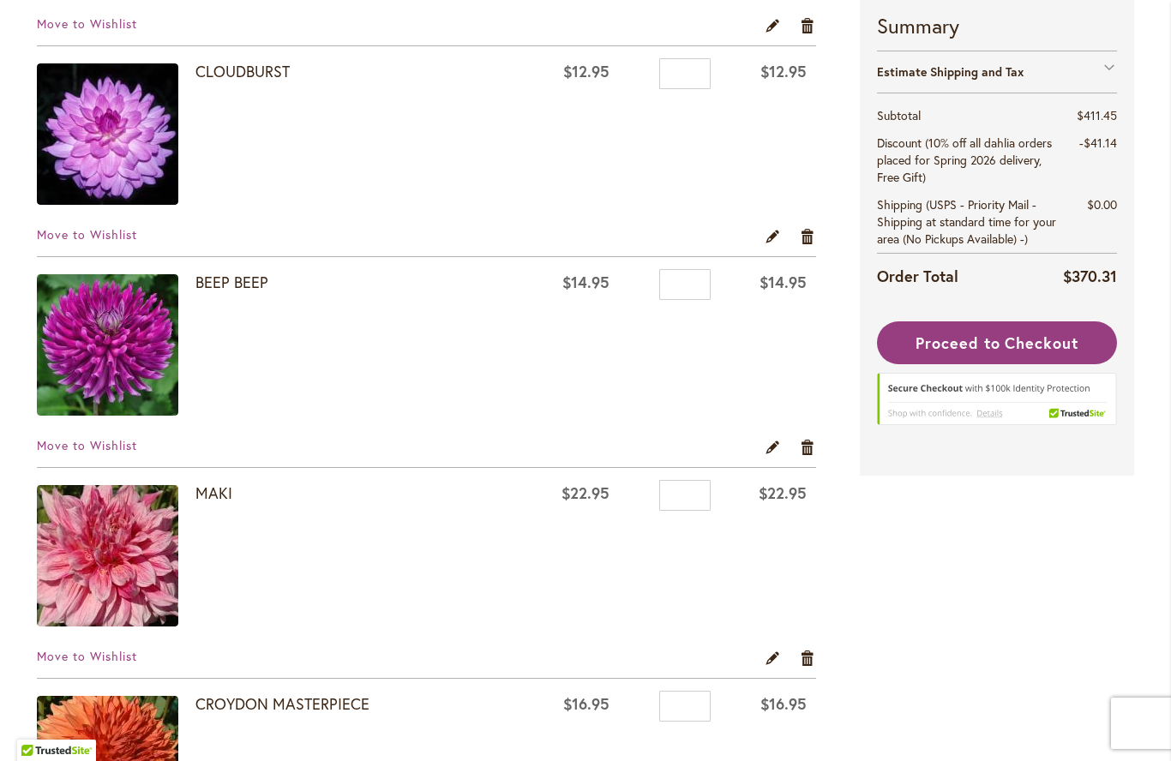
scroll to position [3744, 0]
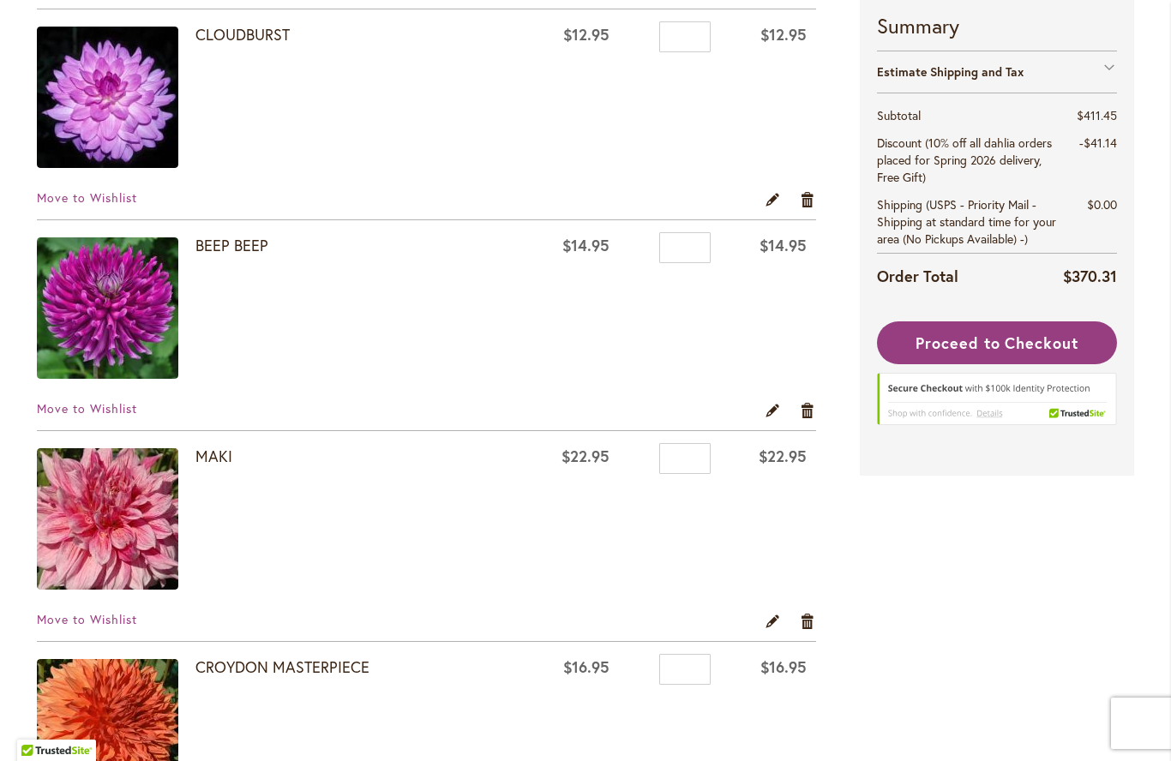
click at [793, 397] on td "$14.95" at bounding box center [768, 310] width 96 height 181
click at [804, 410] on link "Remove item" at bounding box center [808, 409] width 16 height 19
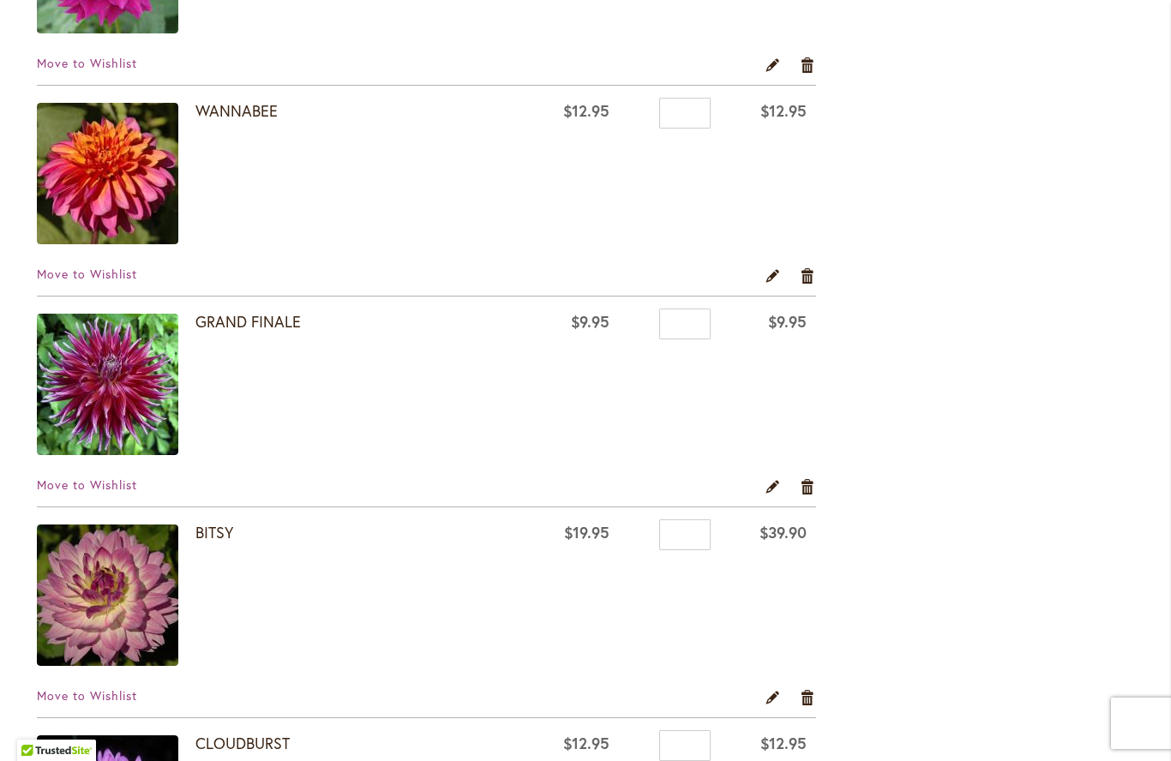
scroll to position [3046, 0]
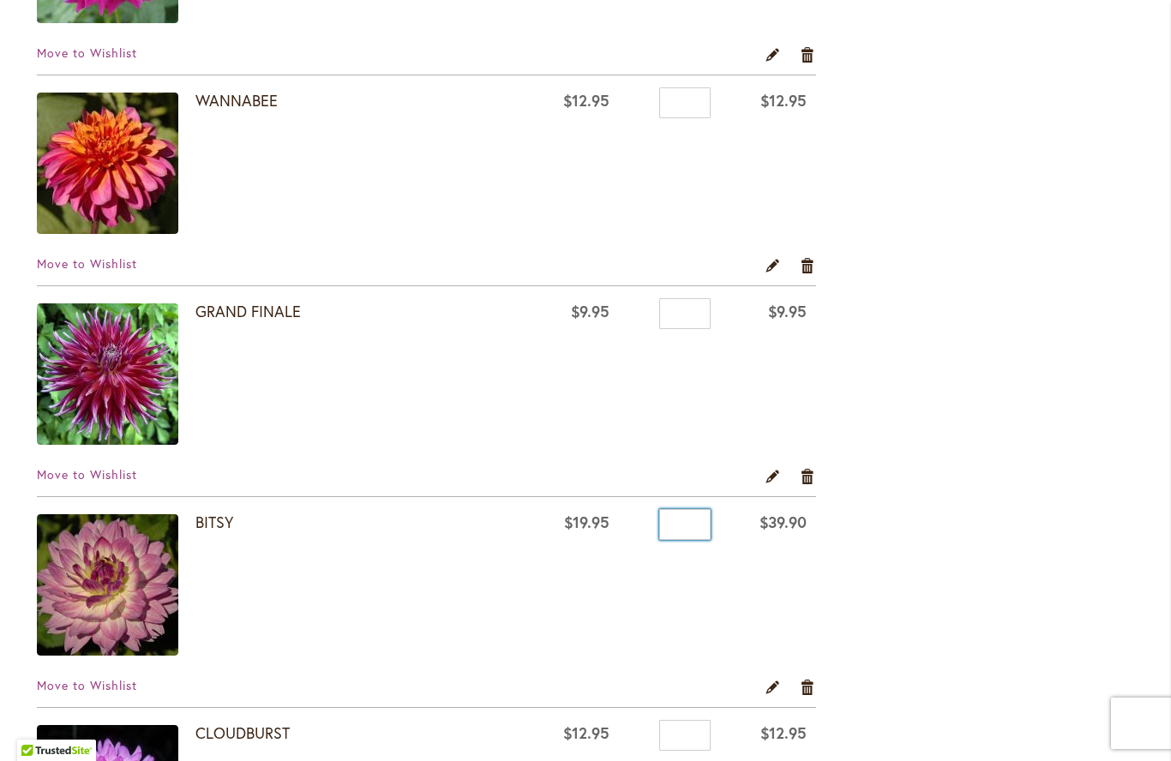
click at [666, 524] on input "*" at bounding box center [684, 524] width 51 height 31
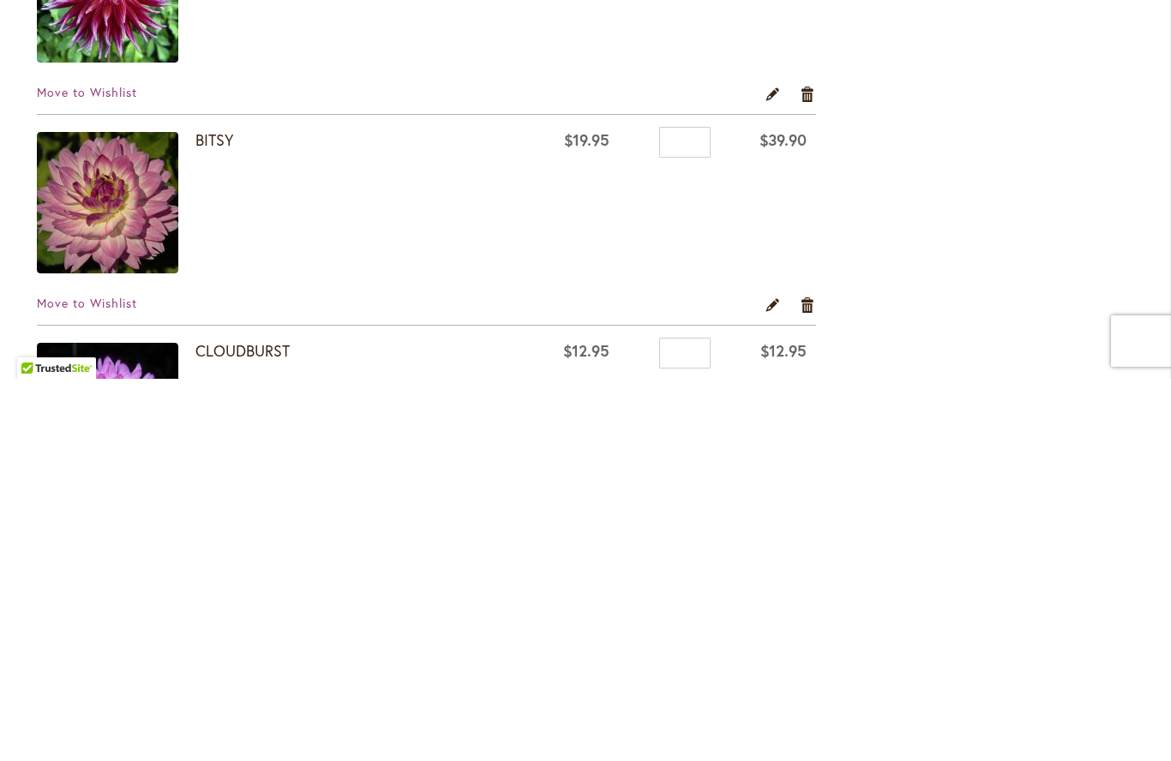
click at [698, 466] on div "Move to Wishlist Edit Remove item" at bounding box center [426, 481] width 779 height 30
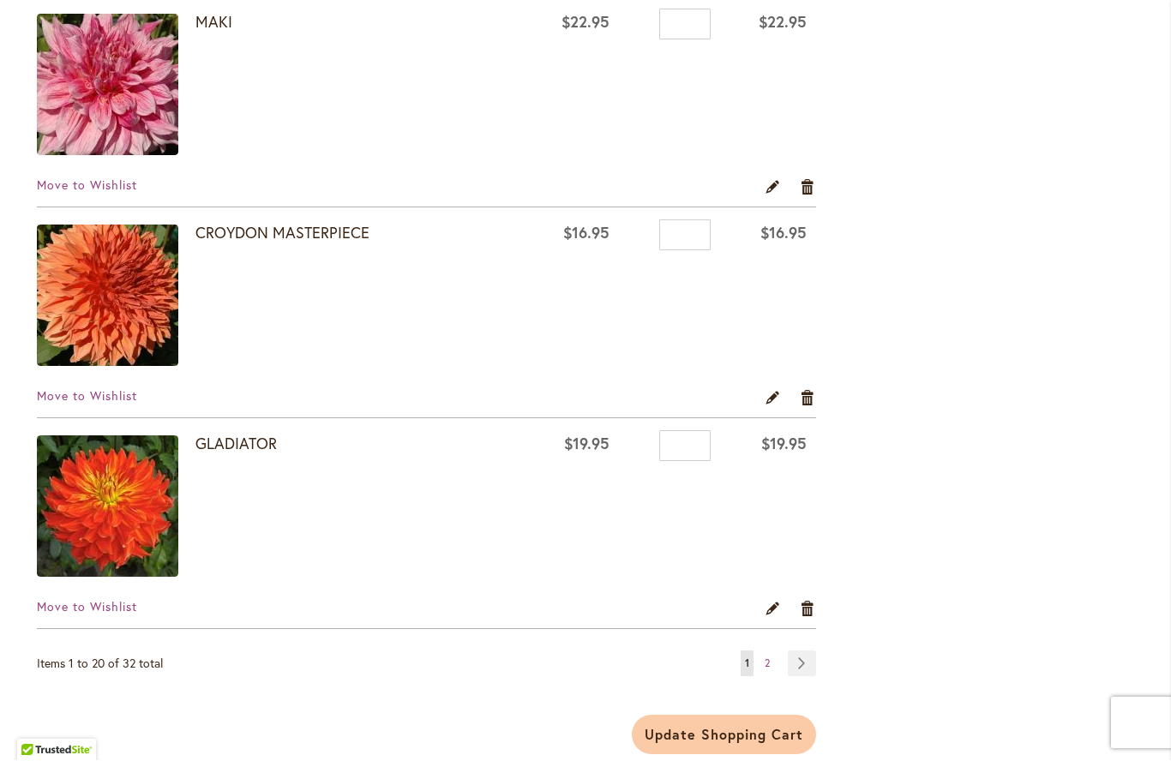
scroll to position [3966, 0]
click at [264, 226] on link "CROYDON MASTERPIECE" at bounding box center [282, 234] width 174 height 21
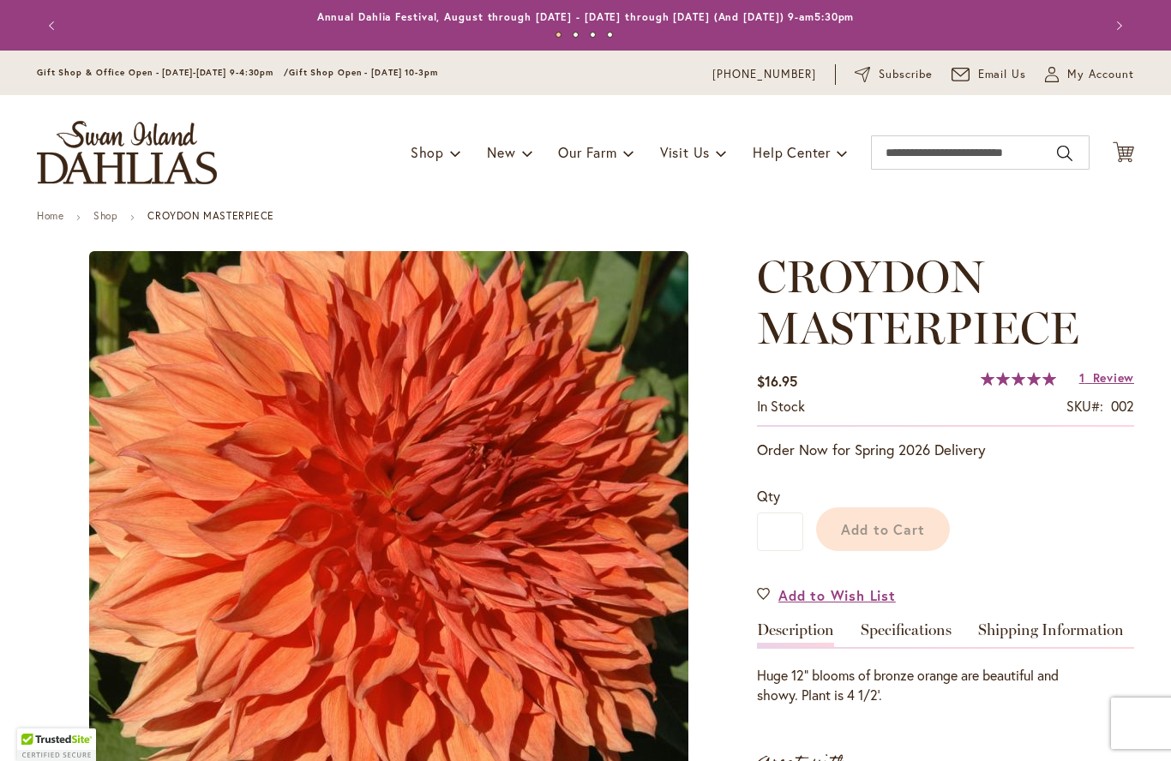
type input "*****"
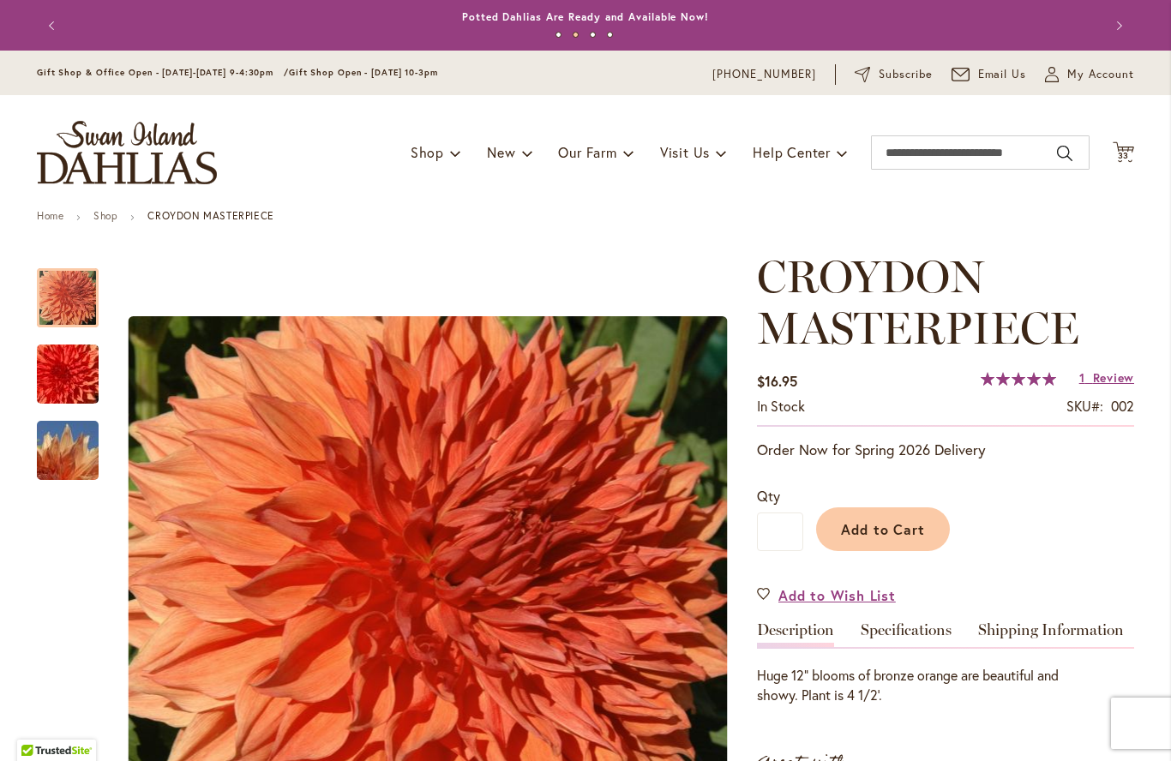
click at [1099, 383] on span "Review" at bounding box center [1113, 377] width 41 height 16
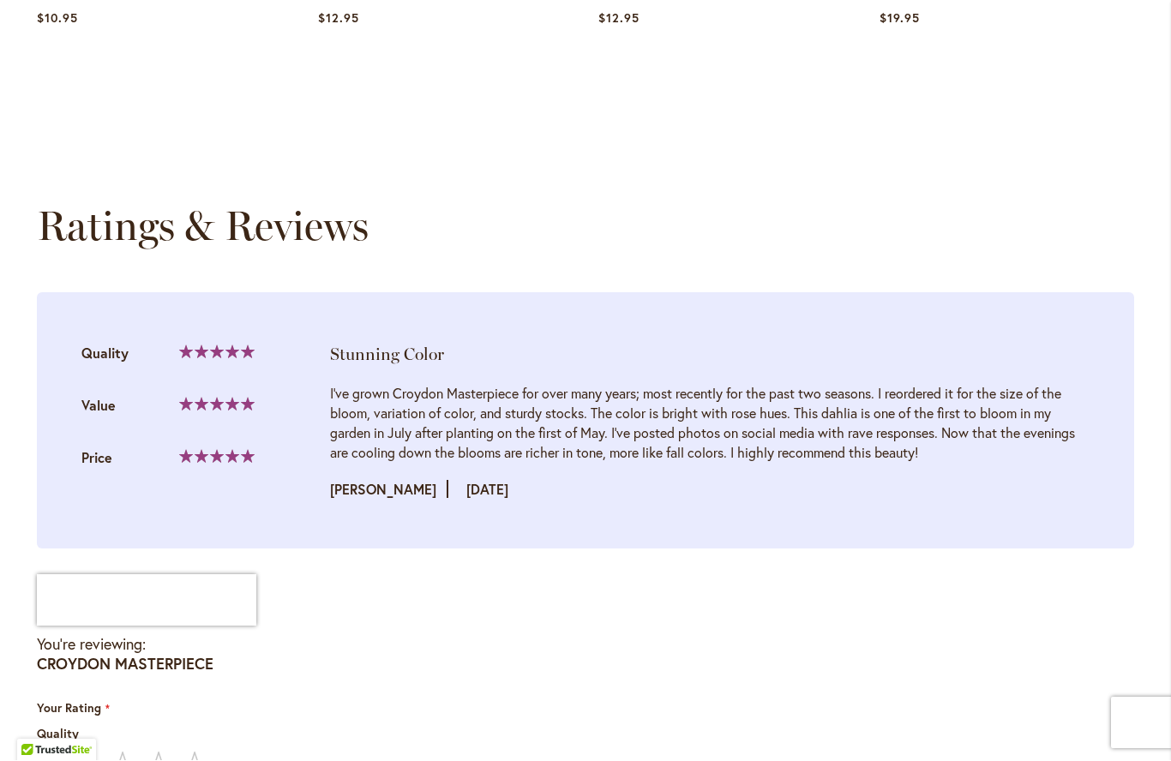
scroll to position [1746, 0]
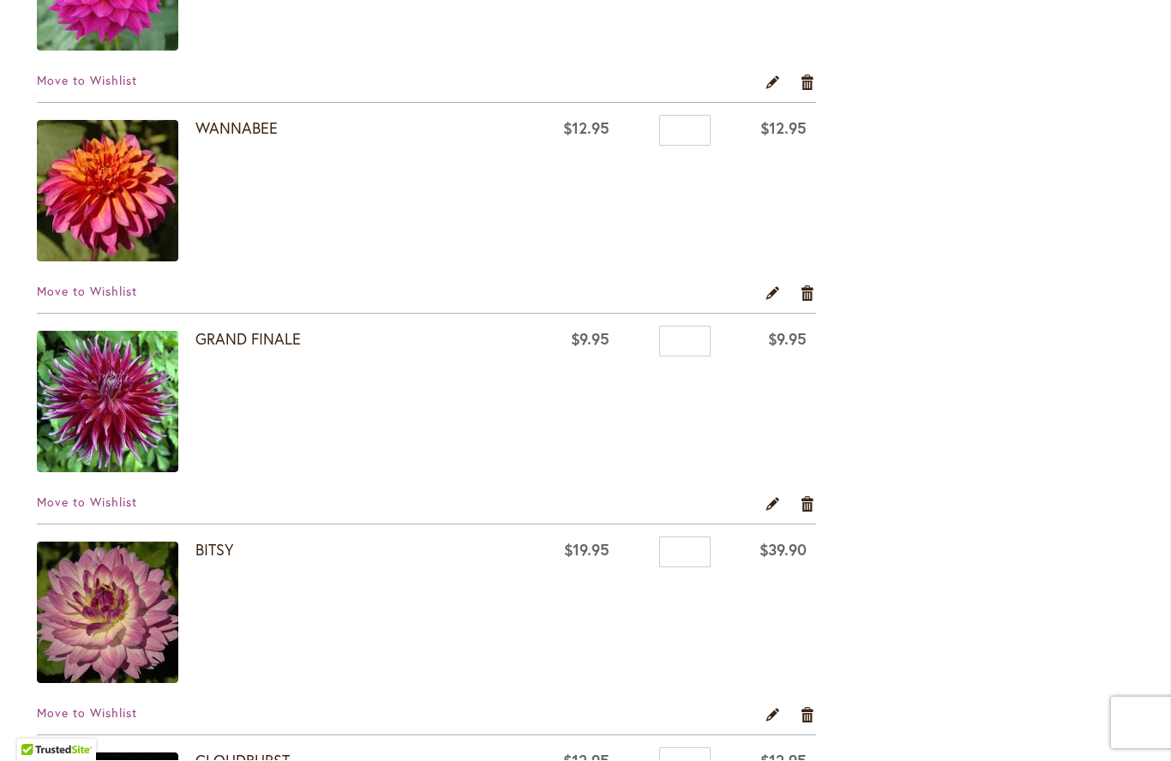
scroll to position [3018, 0]
click at [687, 548] on input "*" at bounding box center [684, 551] width 51 height 31
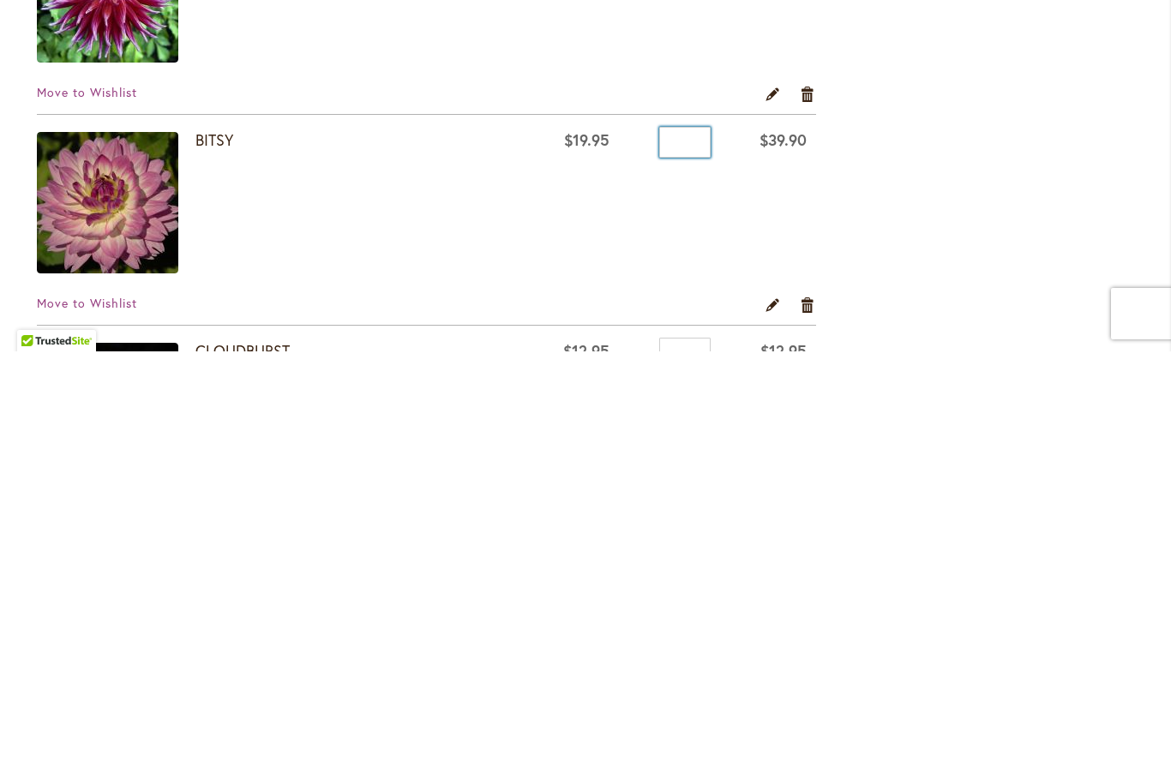
type input "*"
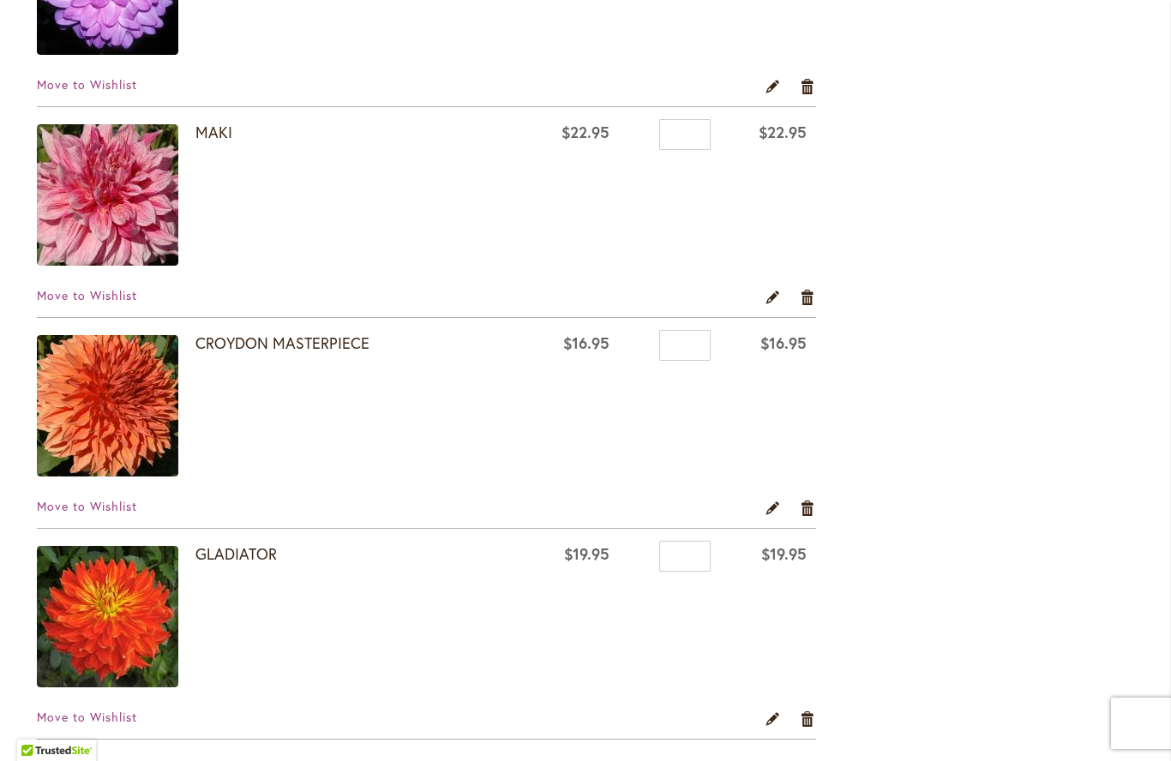
scroll to position [3859, 0]
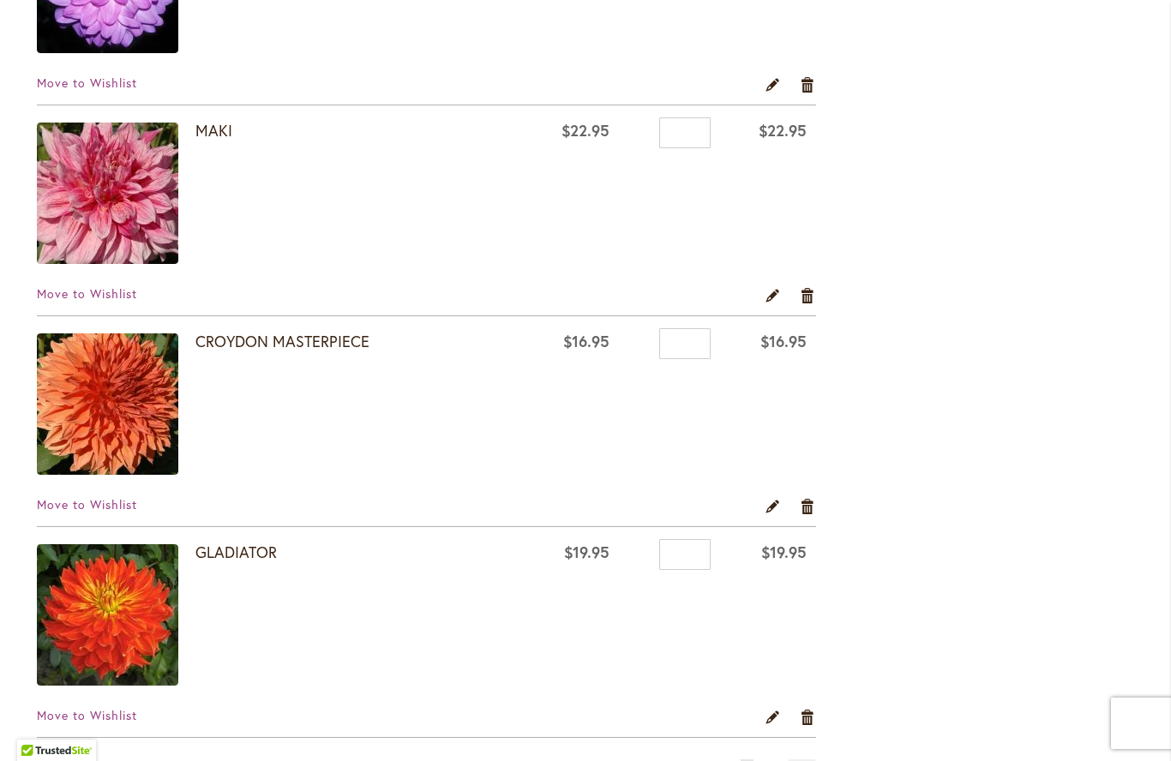
click at [805, 503] on link "Remove item" at bounding box center [808, 505] width 16 height 19
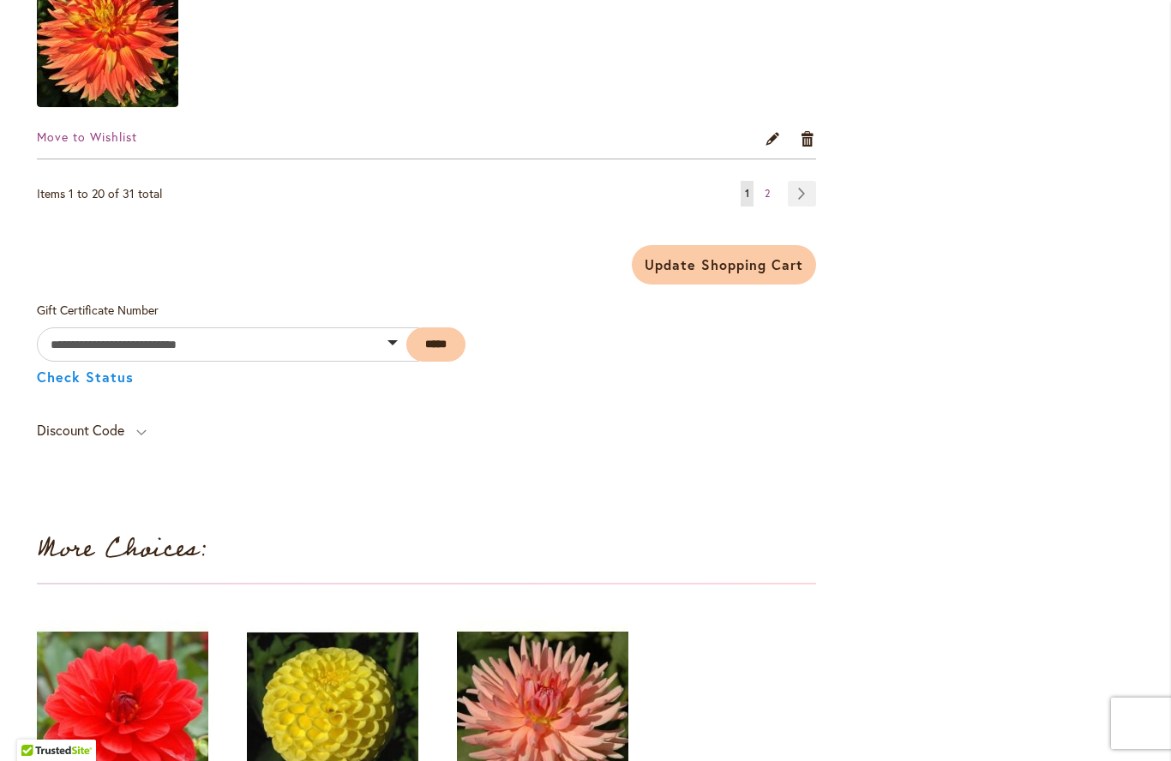
scroll to position [4435, 0]
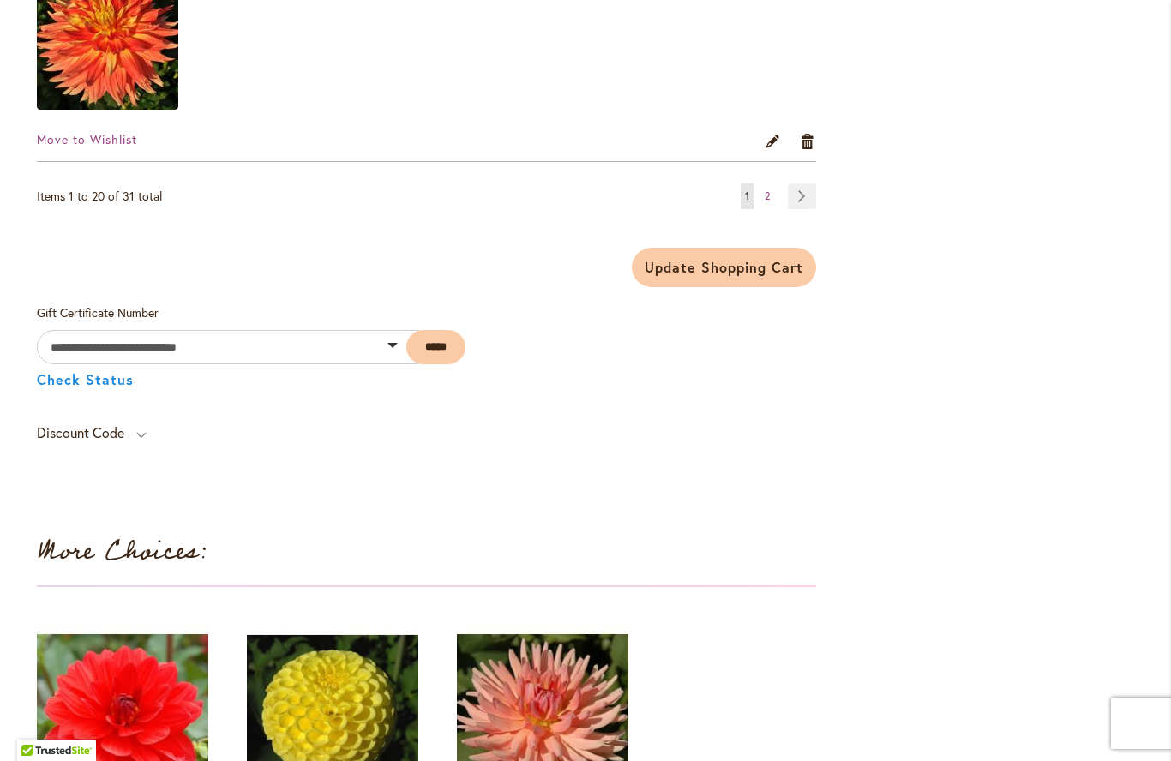
click at [800, 195] on link "Page Next" at bounding box center [802, 196] width 28 height 26
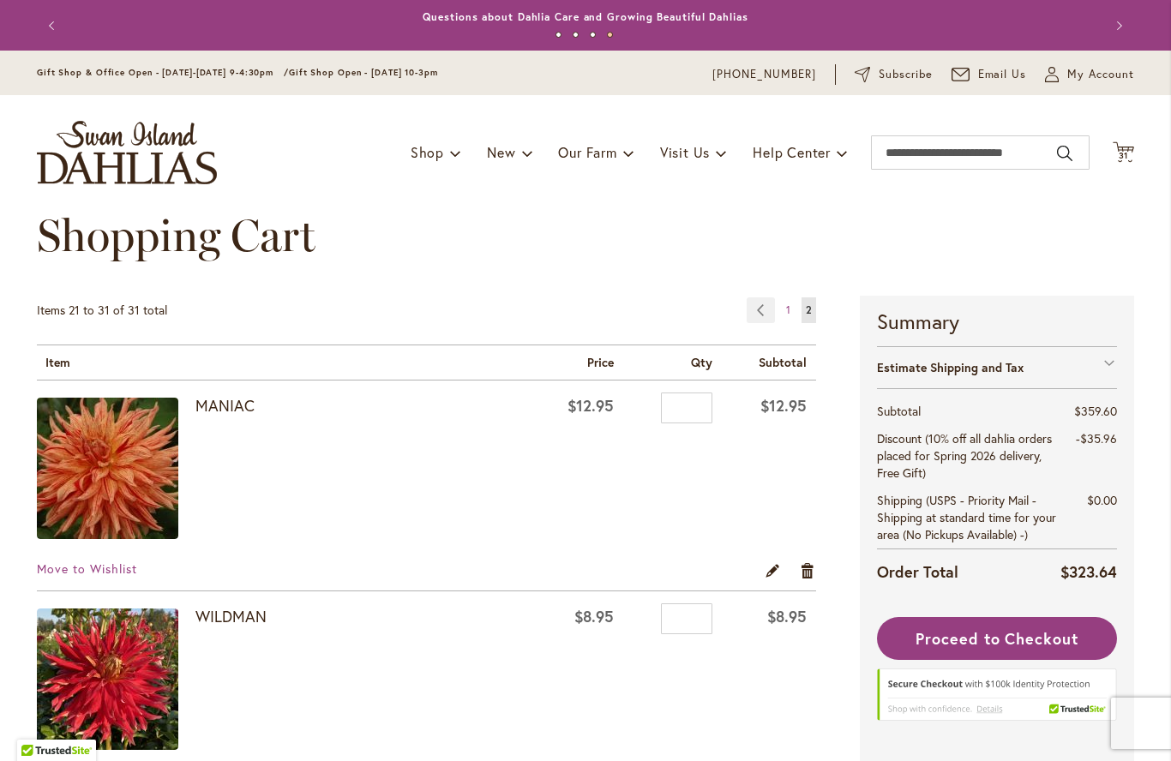
click at [801, 566] on link "Remove item" at bounding box center [808, 569] width 16 height 19
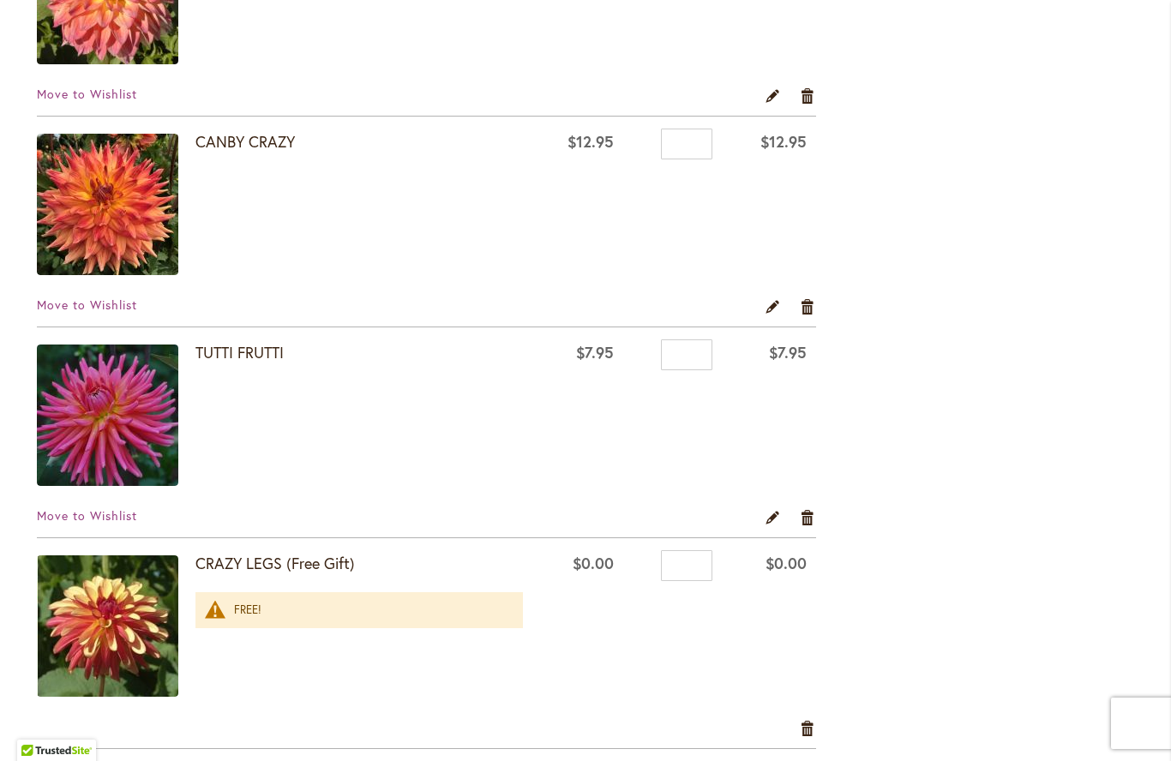
scroll to position [1319, 0]
click at [117, 351] on img at bounding box center [107, 414] width 141 height 141
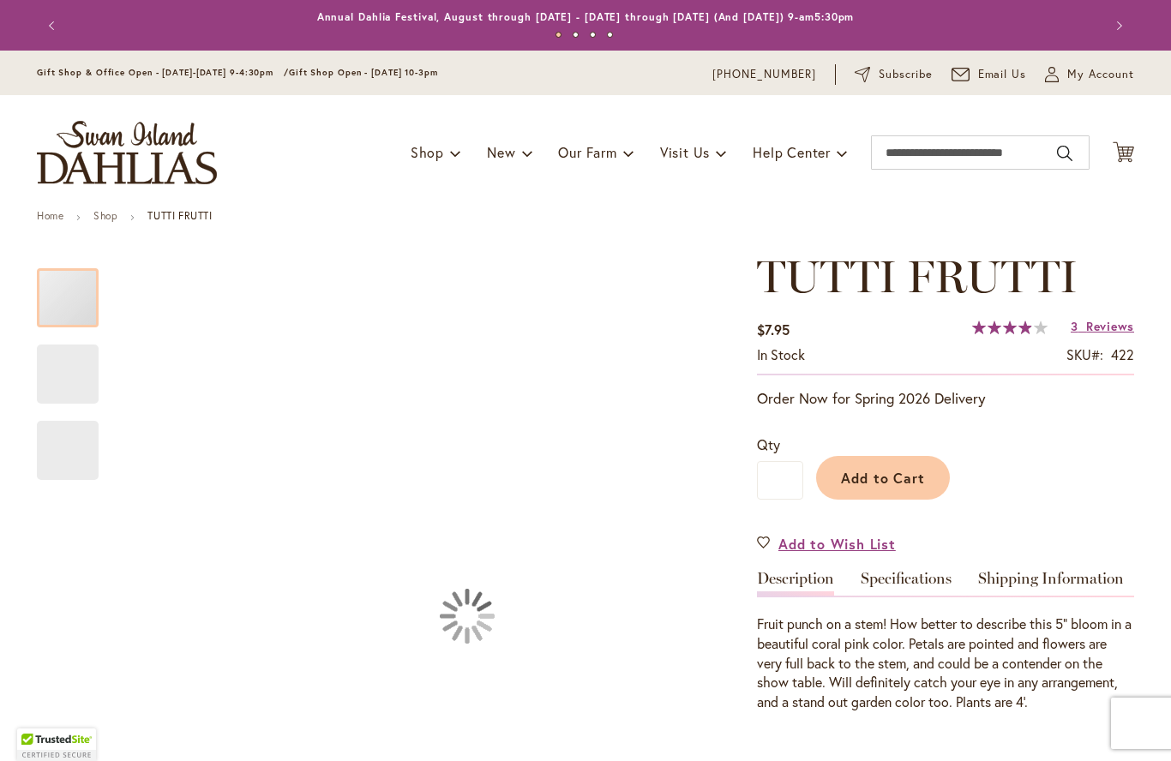
type input "*****"
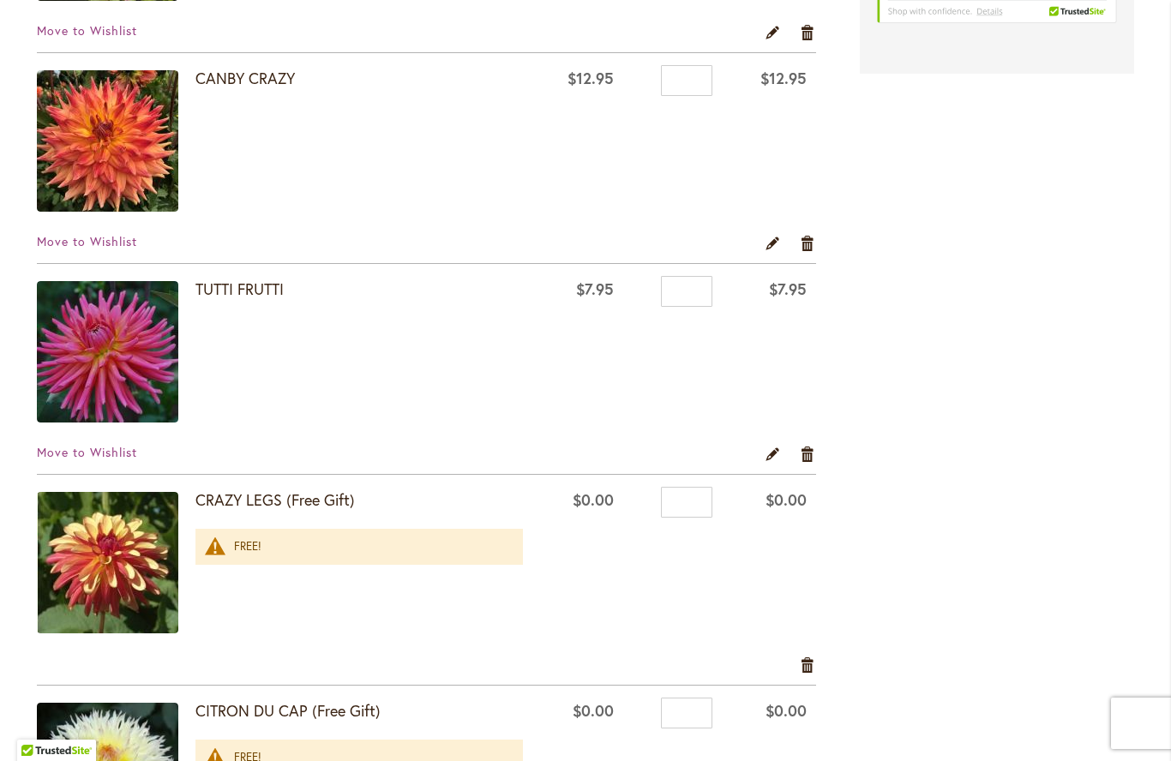
scroll to position [1404, 0]
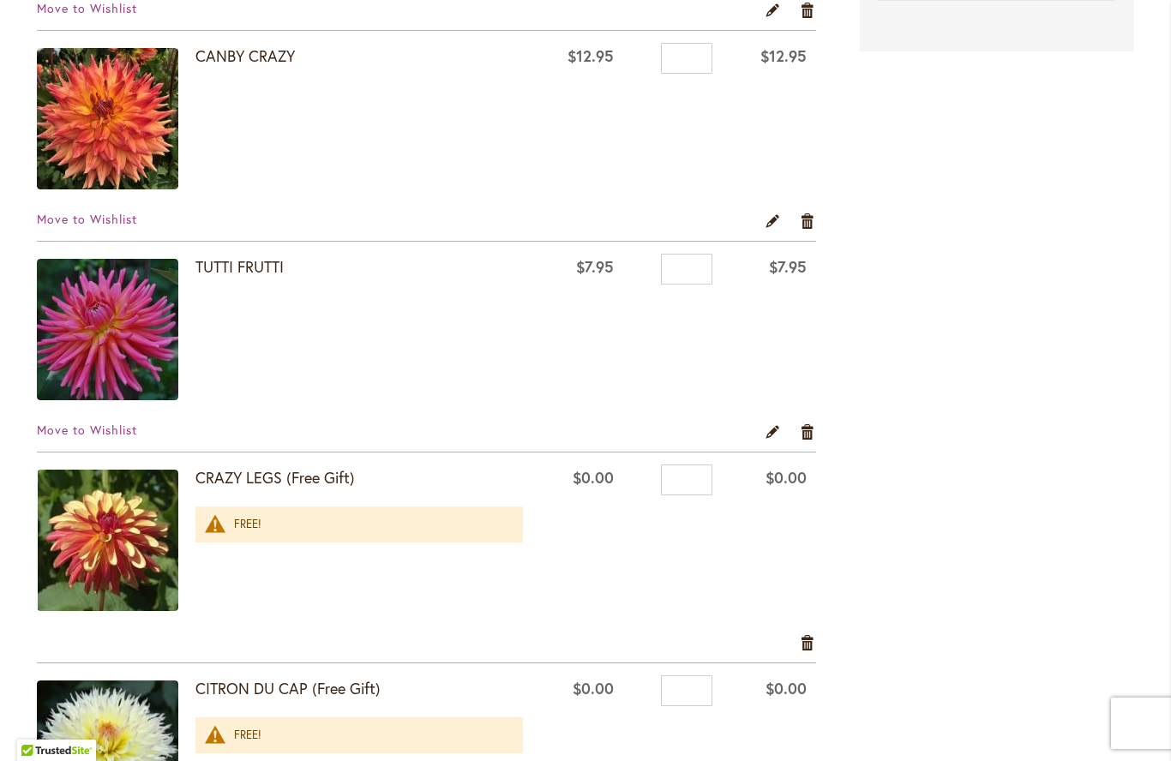
click at [782, 419] on td "$7.95" at bounding box center [769, 332] width 94 height 181
click at [788, 418] on td "$7.95" at bounding box center [769, 332] width 94 height 181
click at [800, 434] on link "Remove item" at bounding box center [808, 431] width 16 height 19
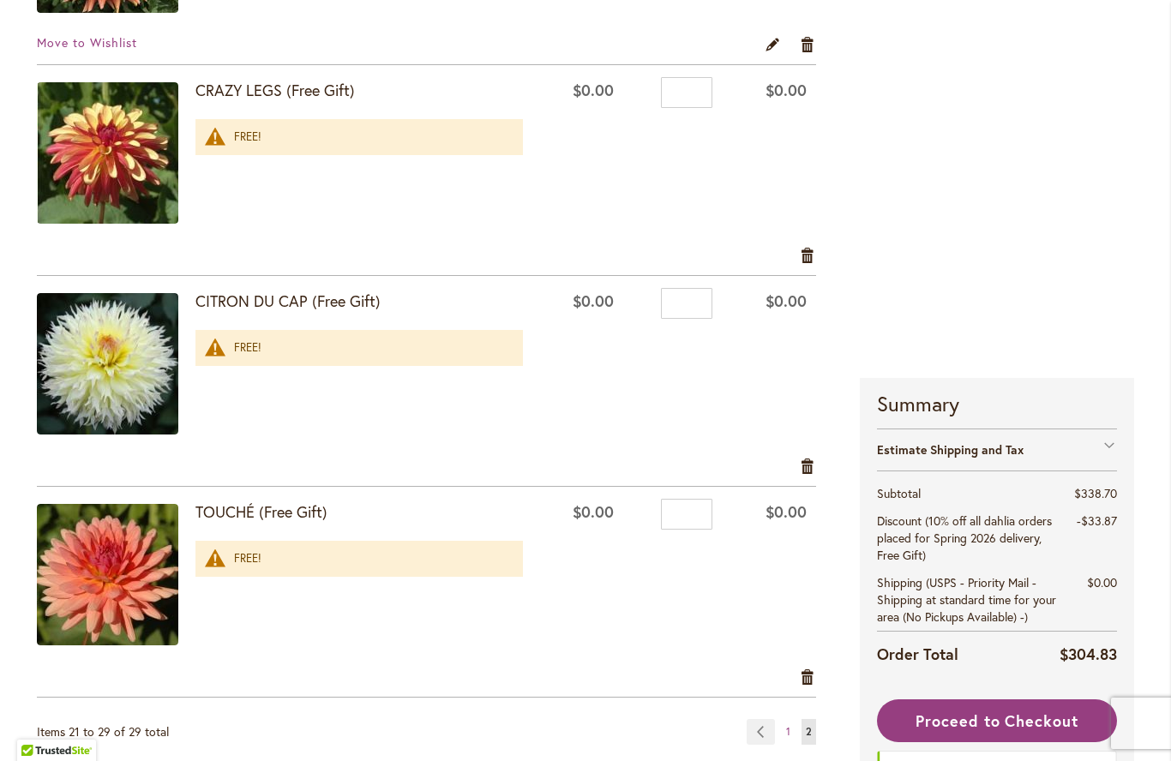
scroll to position [1581, 0]
